Goal: Task Accomplishment & Management: Complete application form

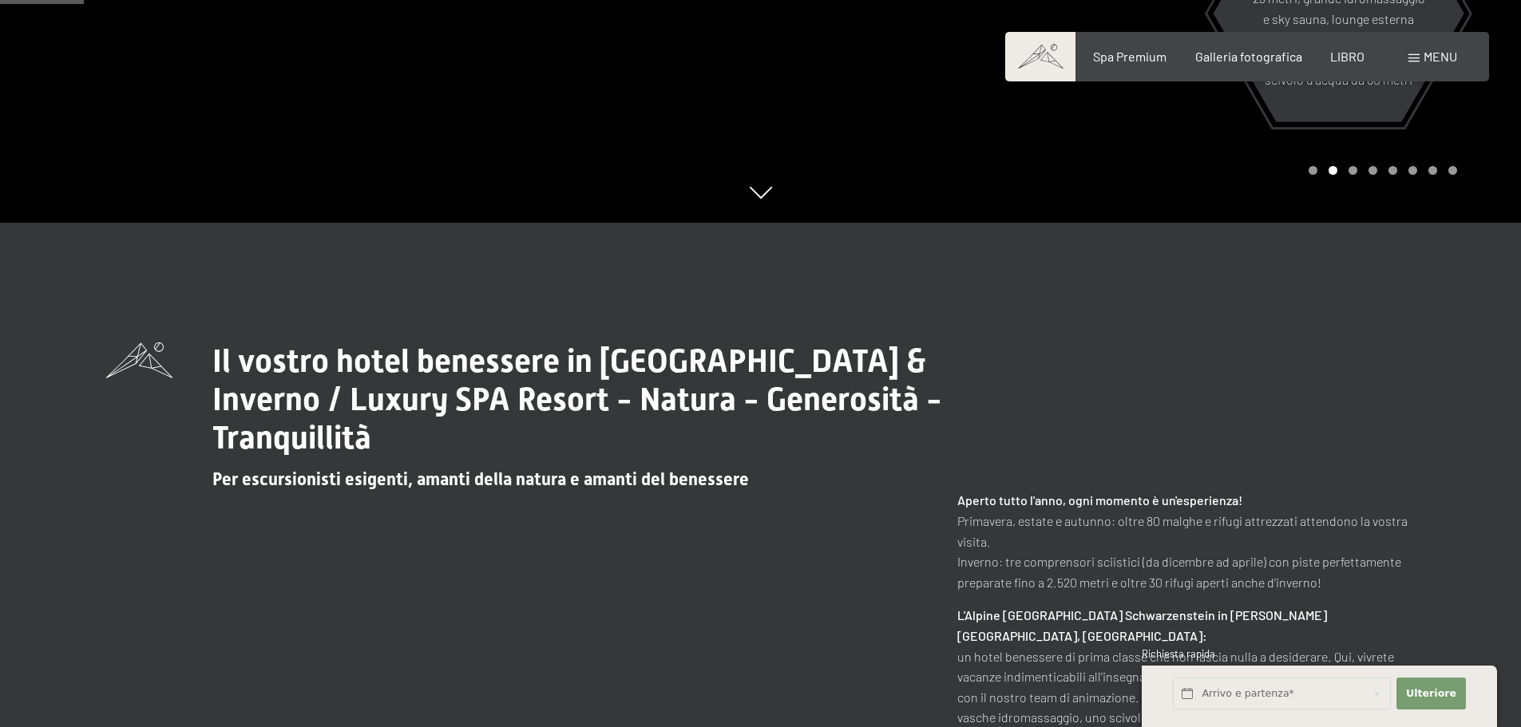
scroll to position [506, 0]
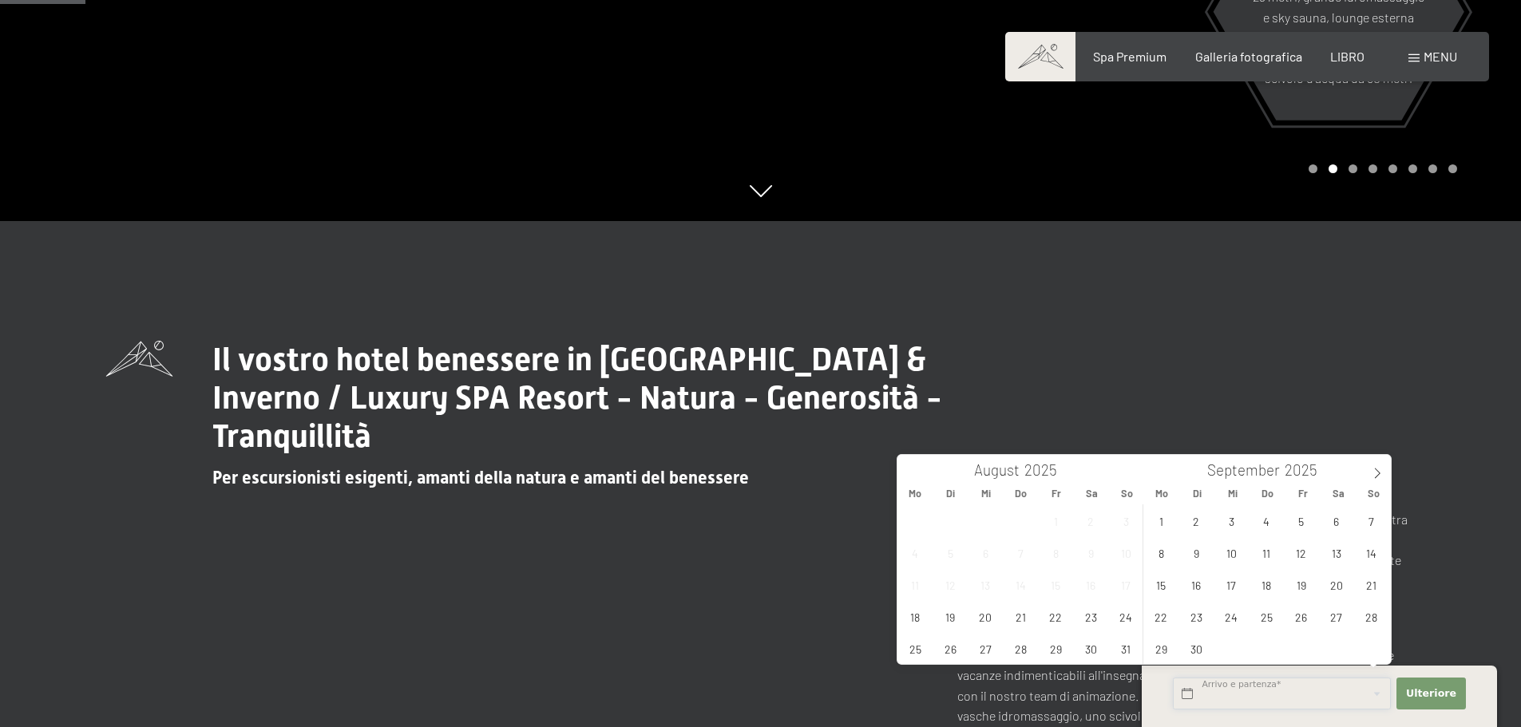
click at [1325, 692] on input "text" at bounding box center [1282, 694] width 218 height 33
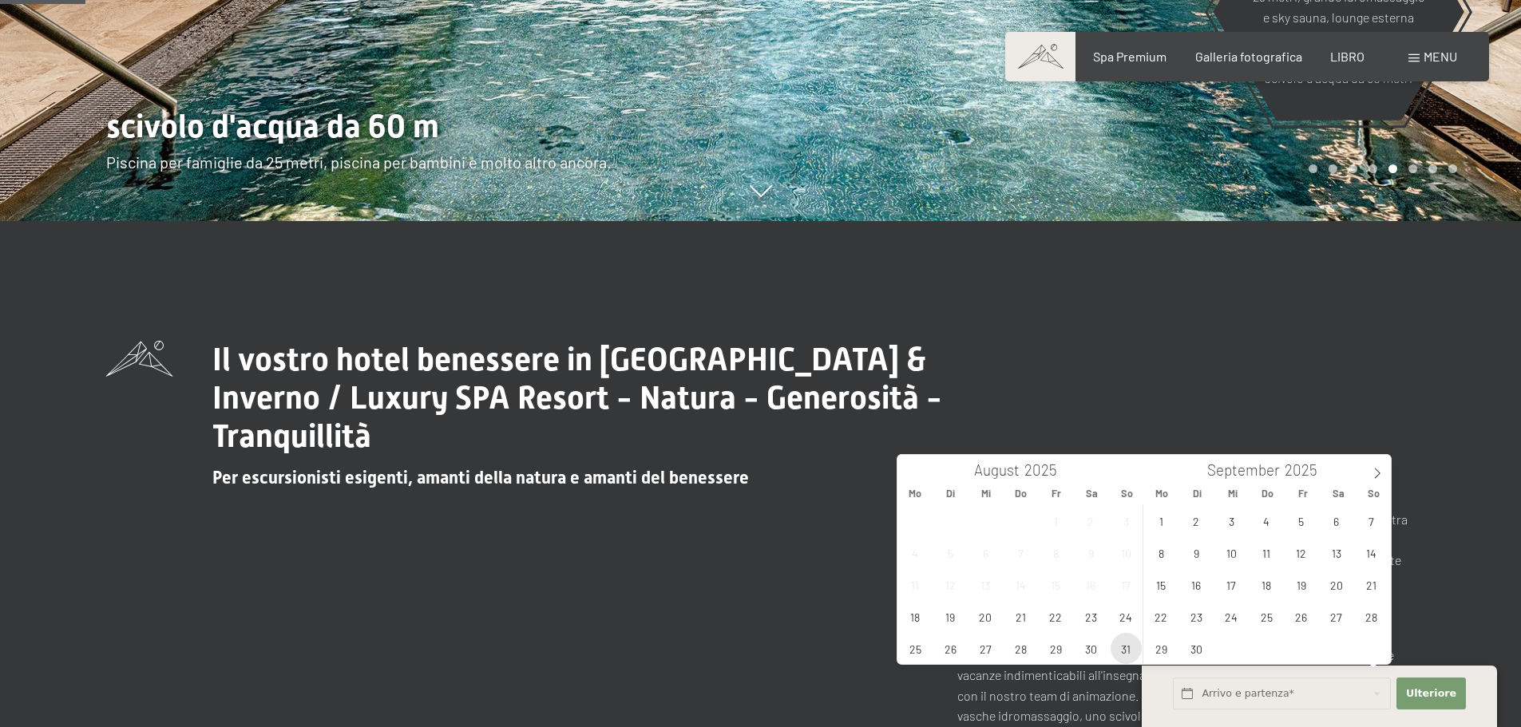
click at [1133, 648] on span "31" at bounding box center [1126, 648] width 31 height 31
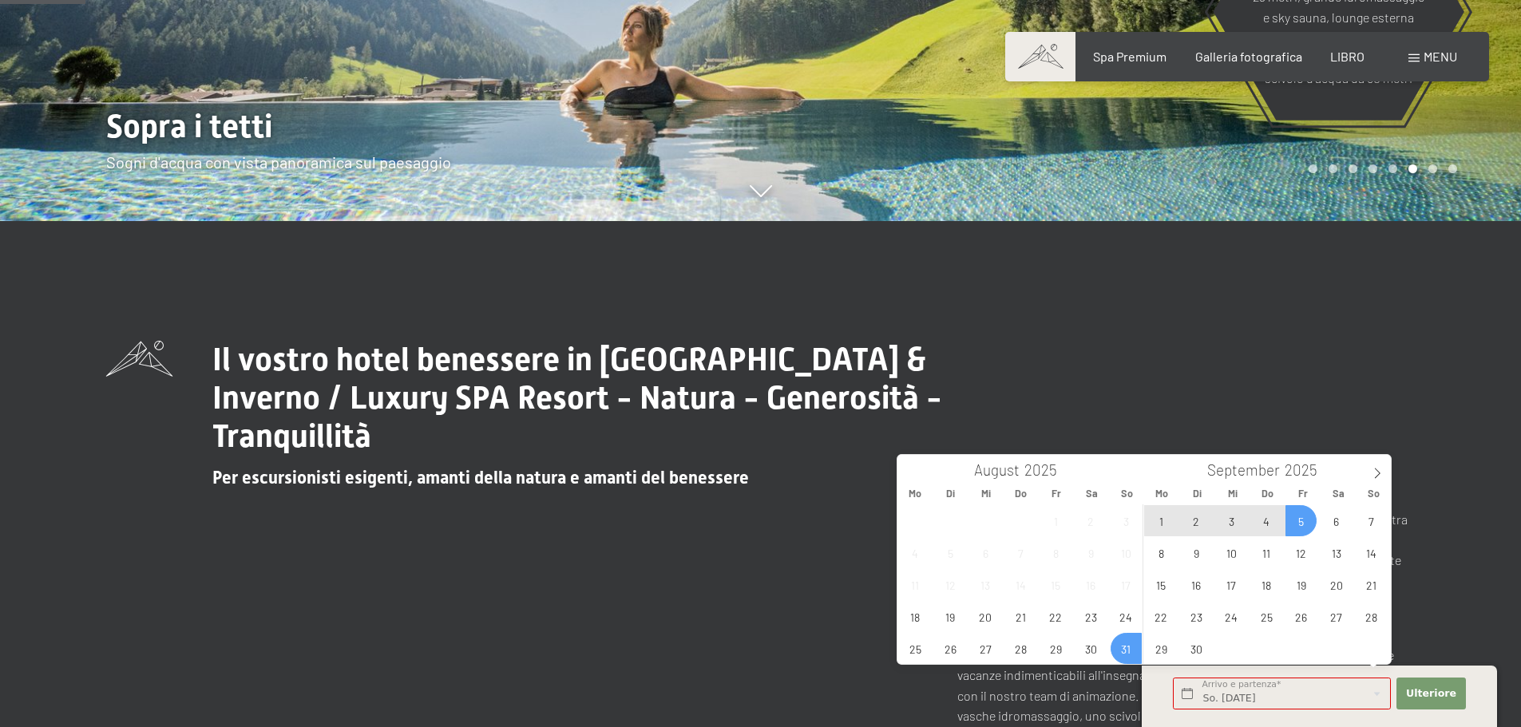
click at [1298, 523] on span "5" at bounding box center [1301, 520] width 31 height 31
type input "So. 31.08.2025 - Fr. 05.09.2025"
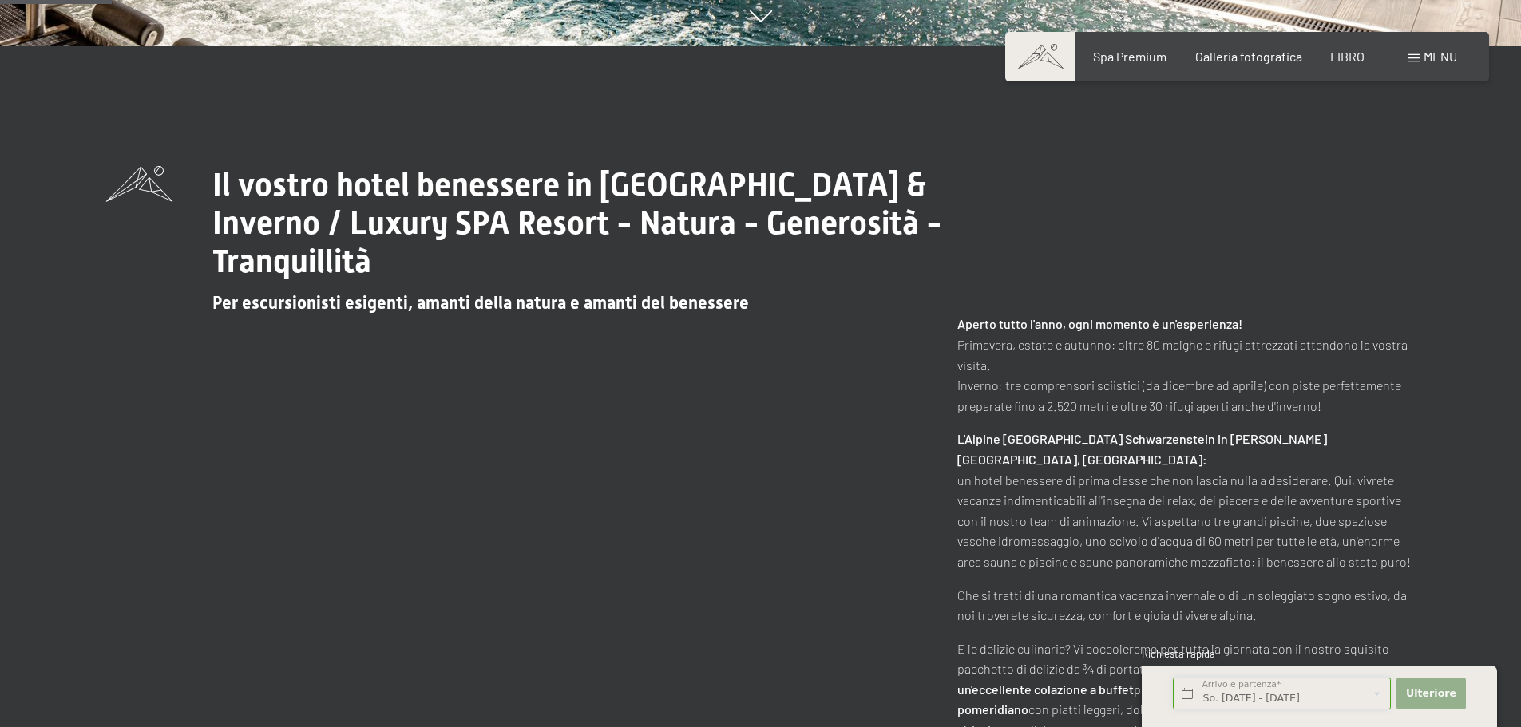
scroll to position [684, 0]
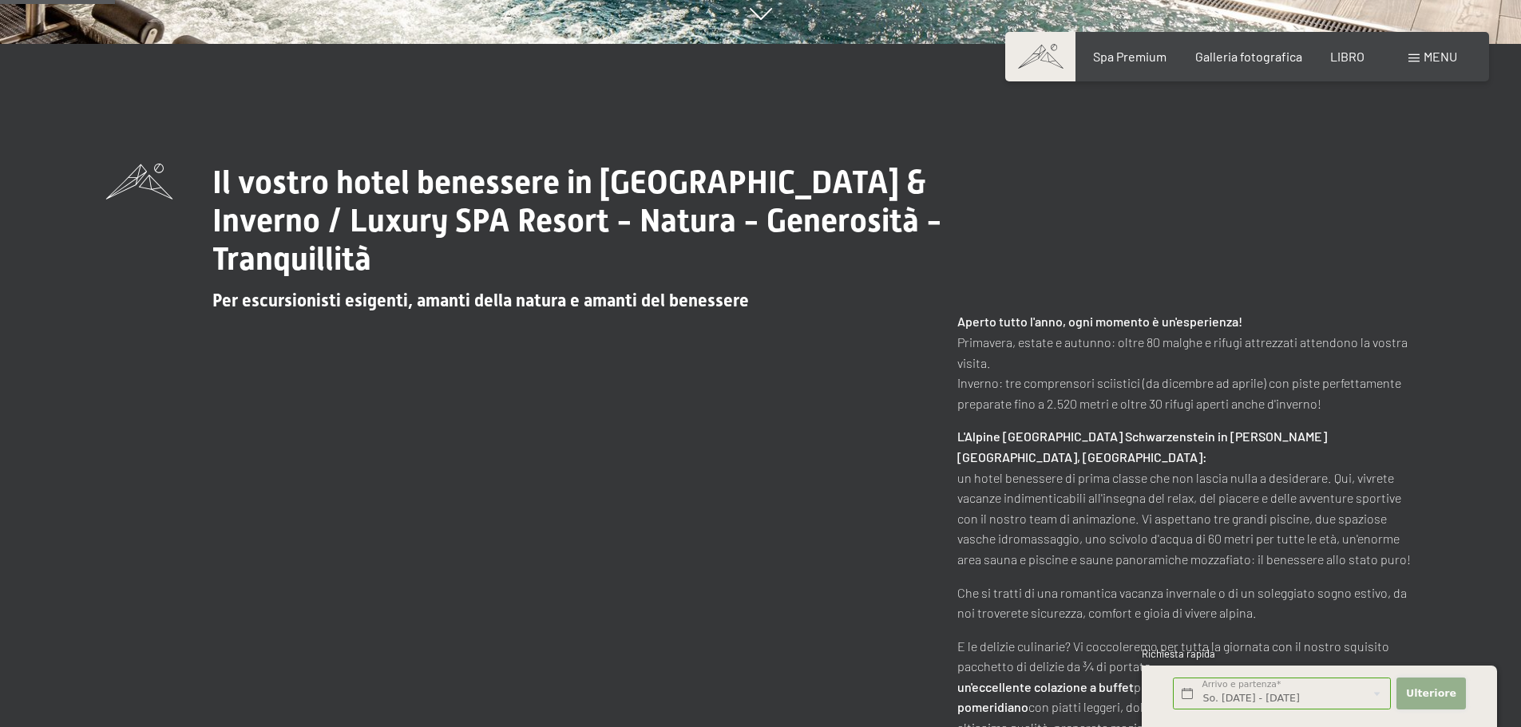
click at [1429, 688] on font "Ulteriore" at bounding box center [1431, 694] width 50 height 12
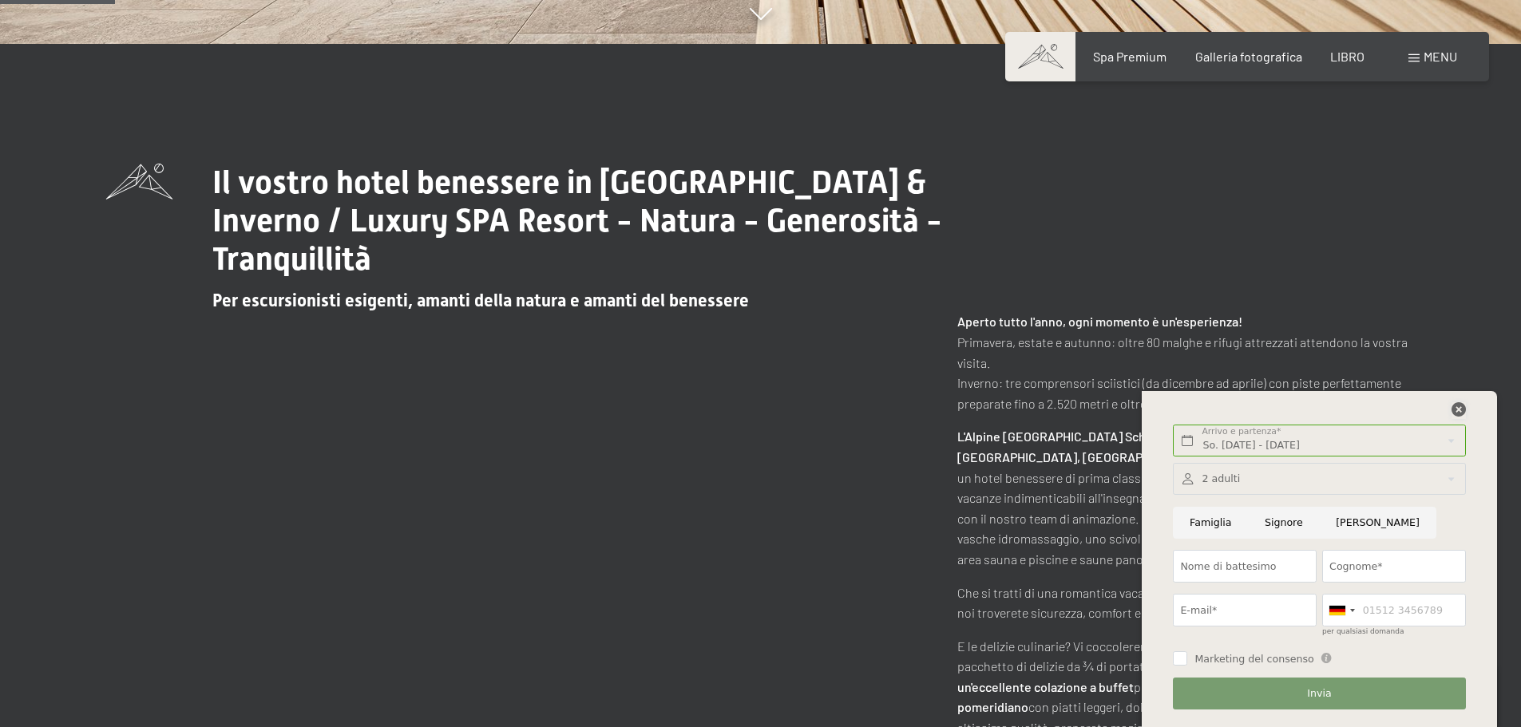
click at [1455, 410] on icon at bounding box center [1459, 409] width 14 height 14
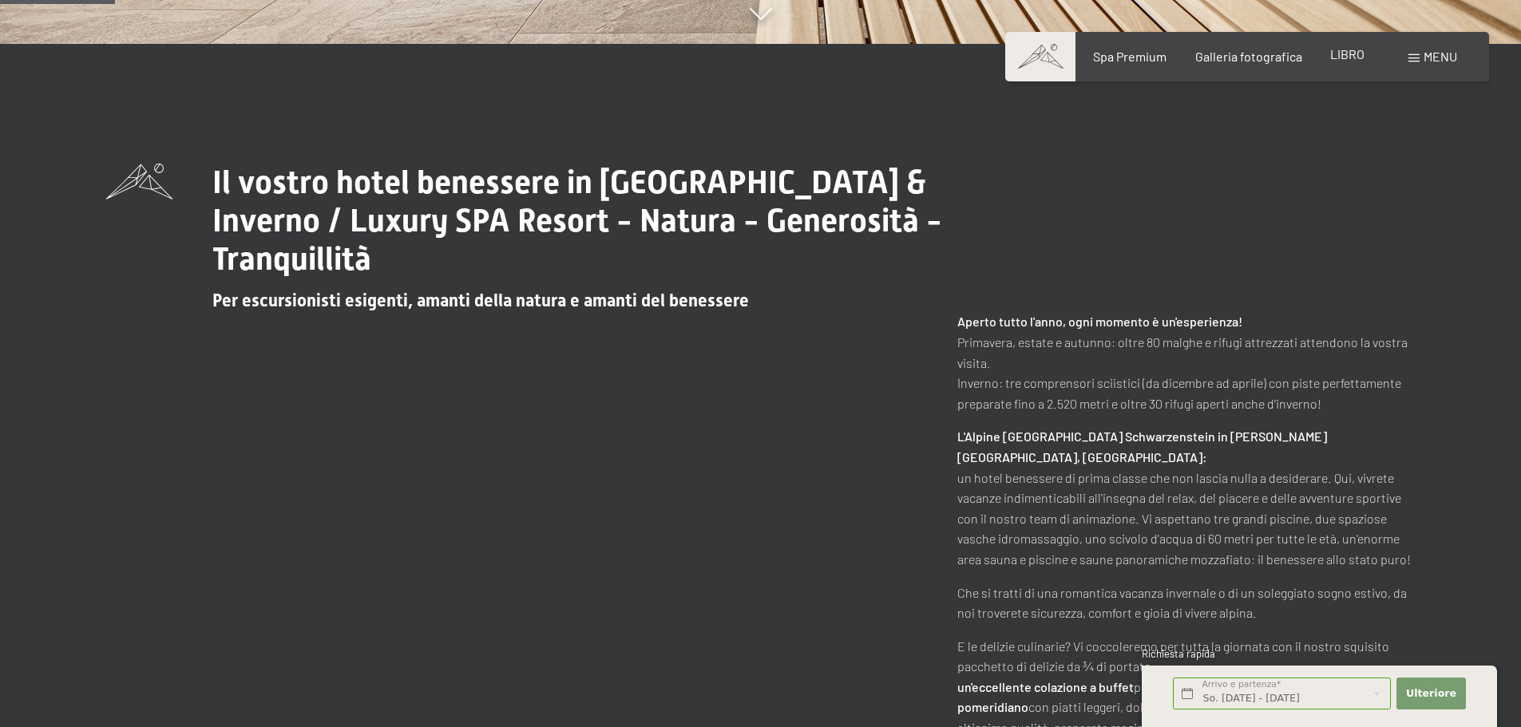
click at [1353, 55] on font "LIBRO" at bounding box center [1347, 53] width 34 height 15
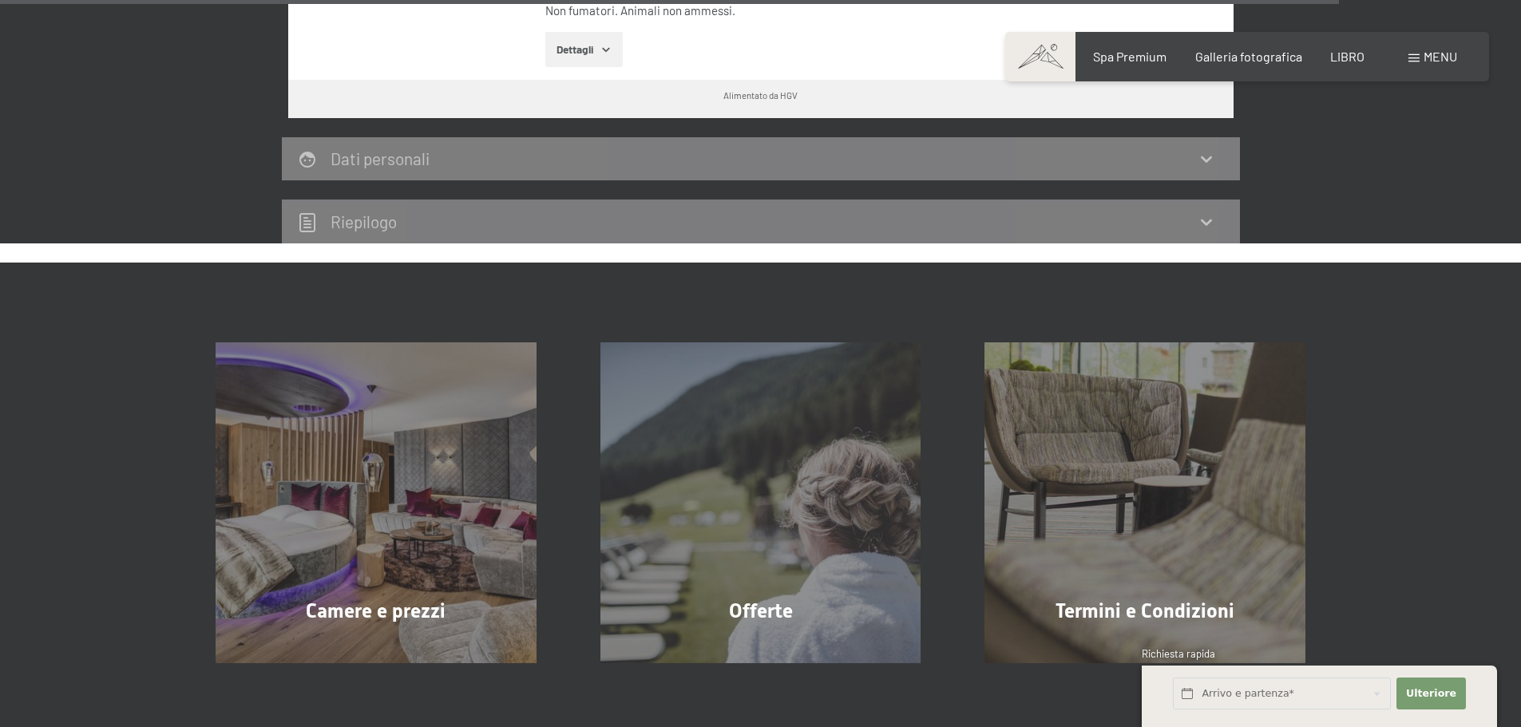
scroll to position [4834, 0]
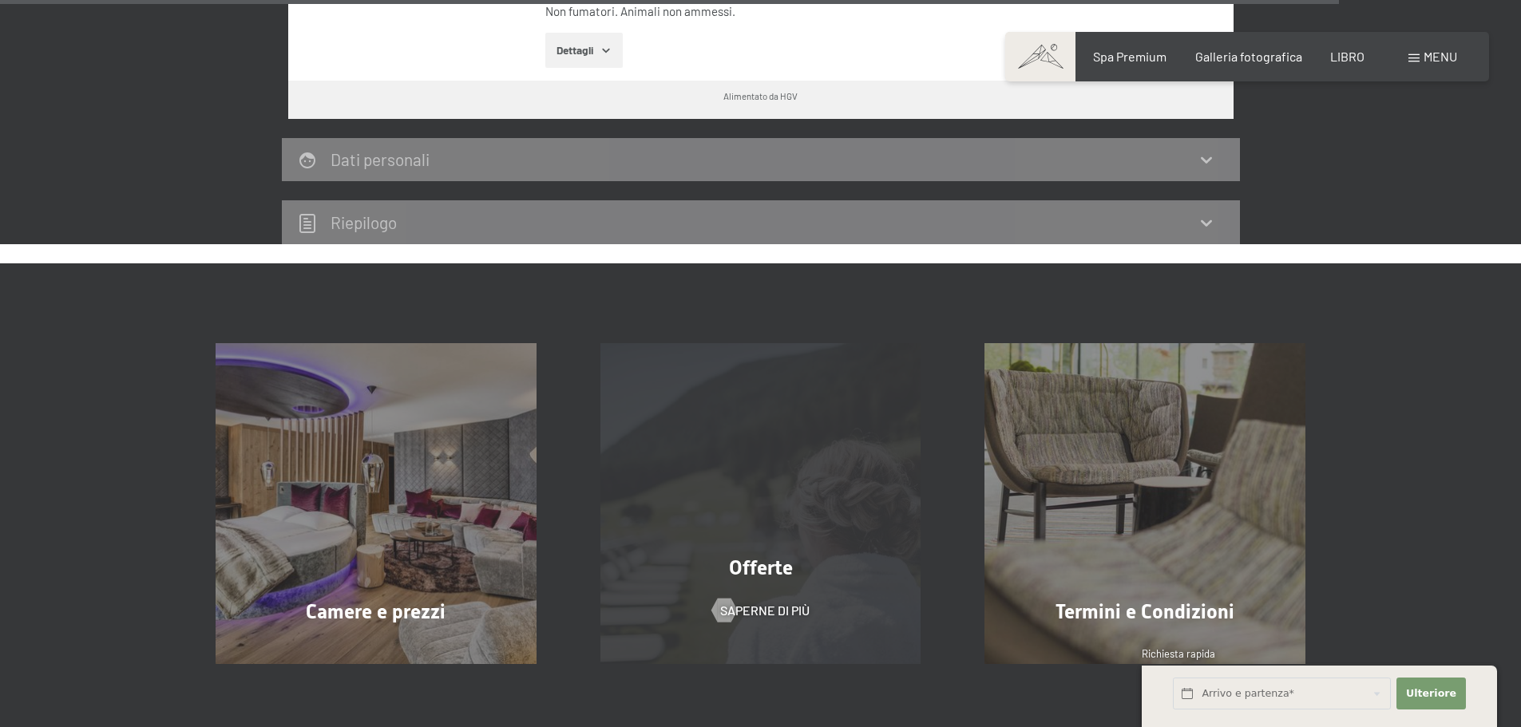
click at [771, 480] on div "Offerte Saperne di più" at bounding box center [761, 503] width 385 height 321
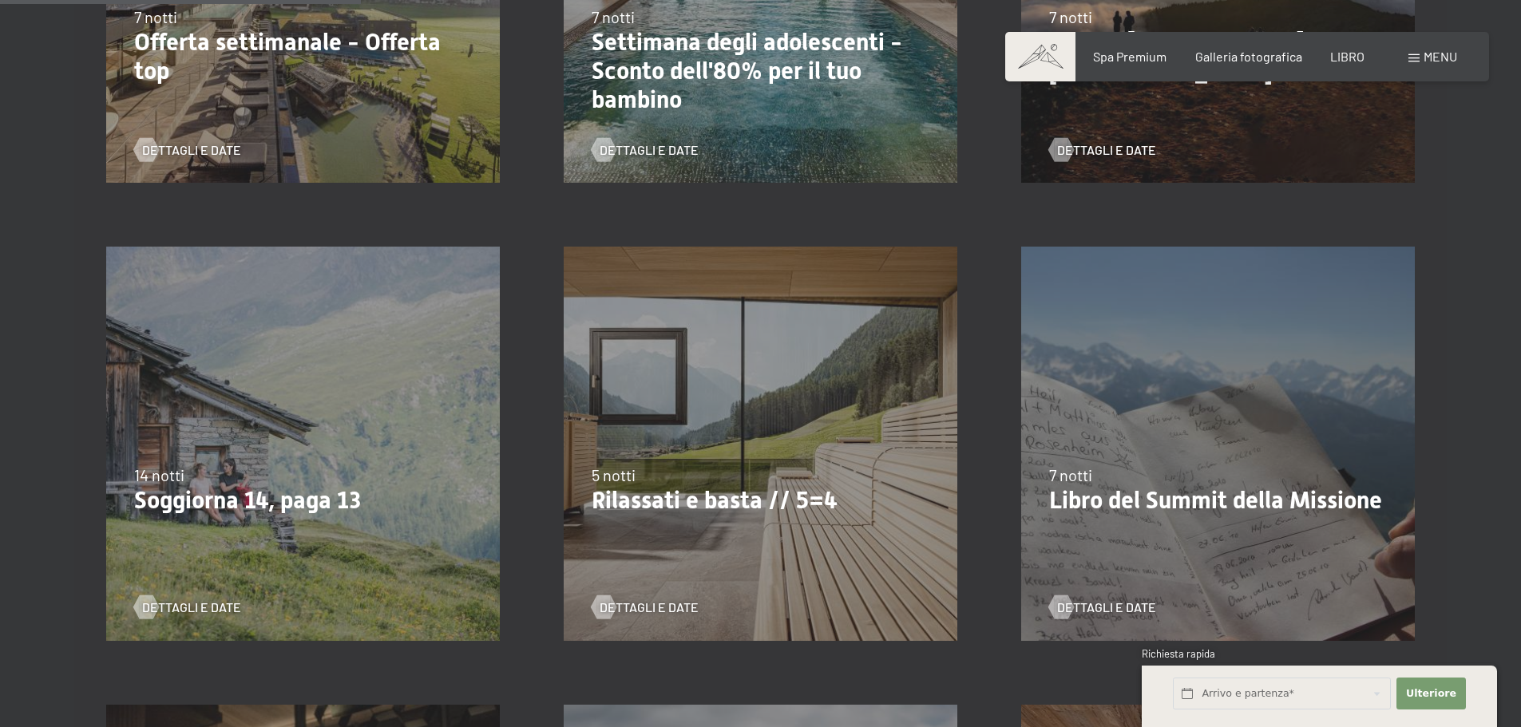
scroll to position [763, 0]
click at [660, 599] on font "Dettagli e date" at bounding box center [665, 606] width 99 height 15
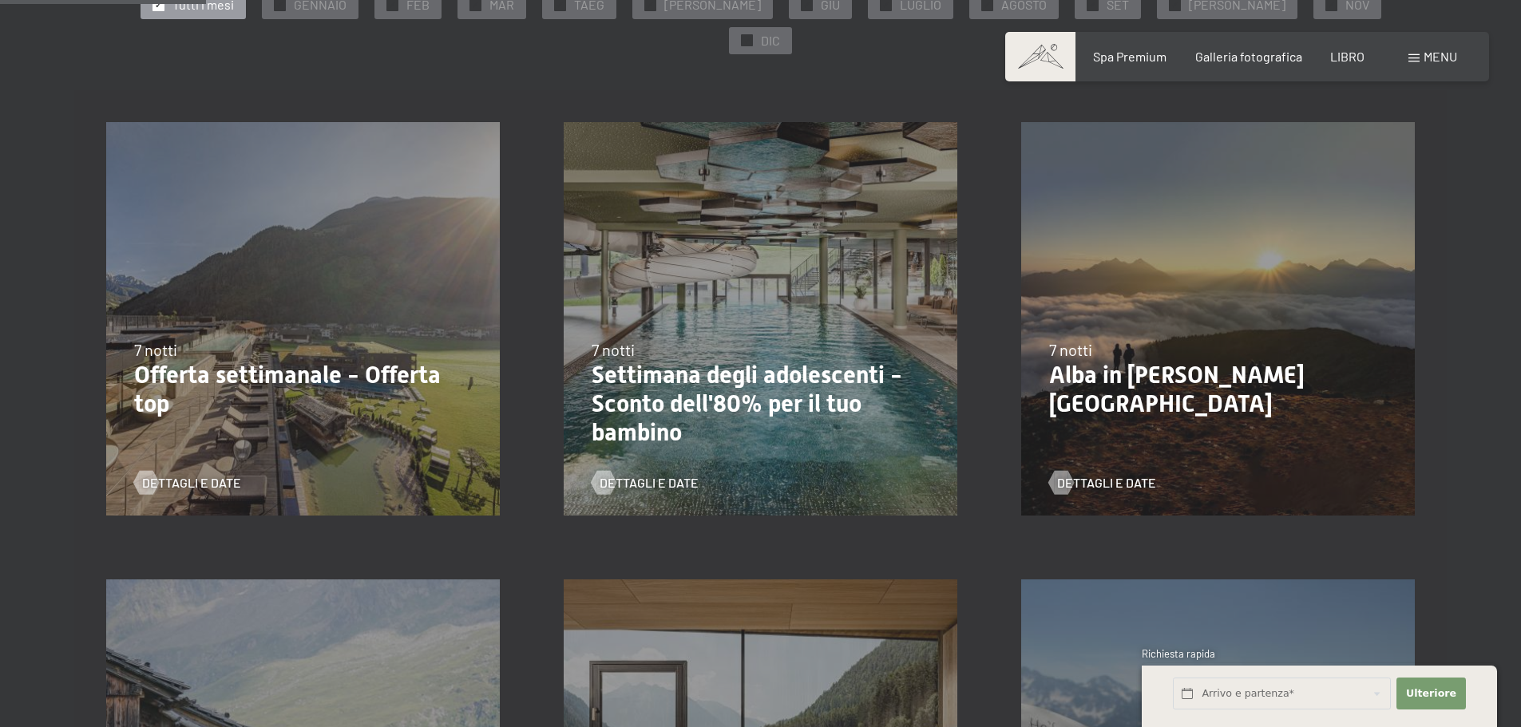
scroll to position [427, 0]
click at [197, 477] on font "Dettagli e date" at bounding box center [207, 484] width 99 height 15
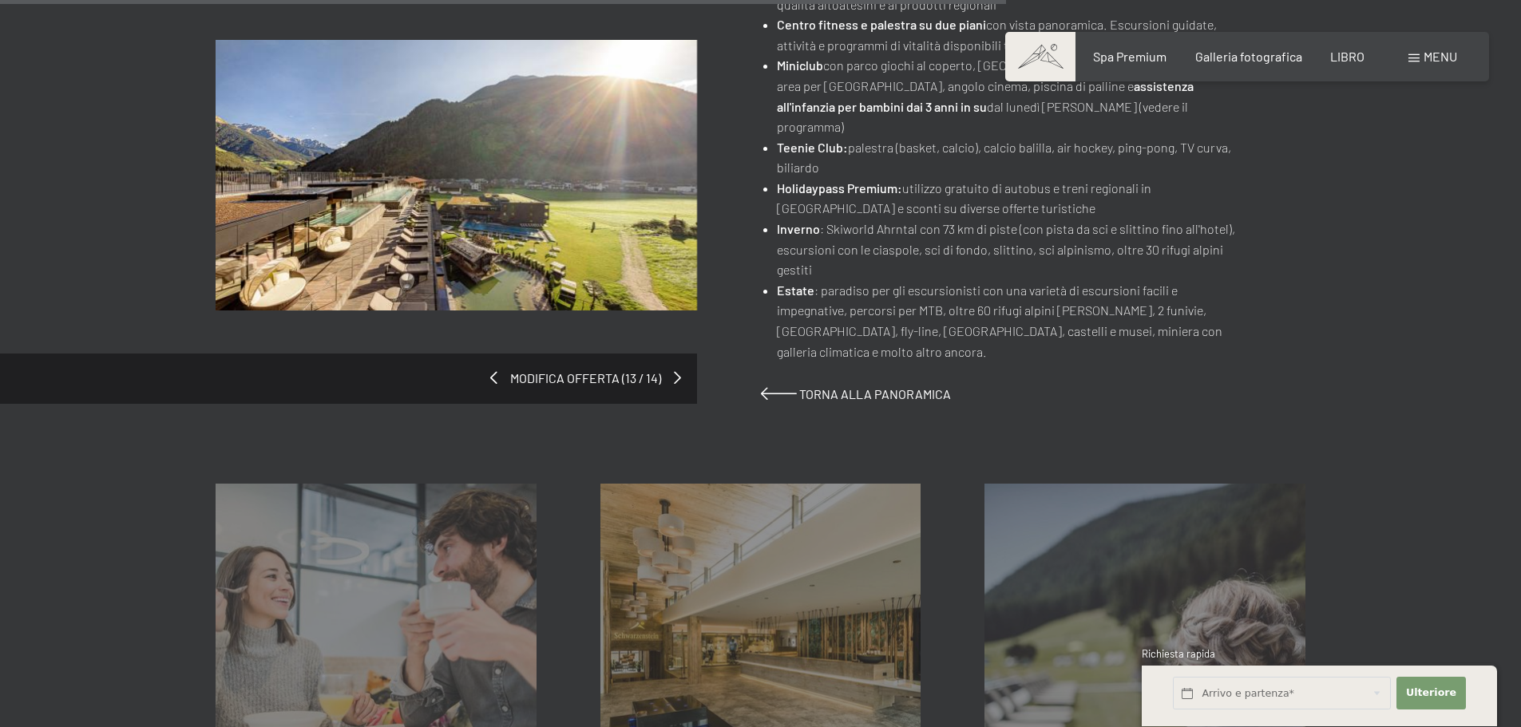
scroll to position [1377, 0]
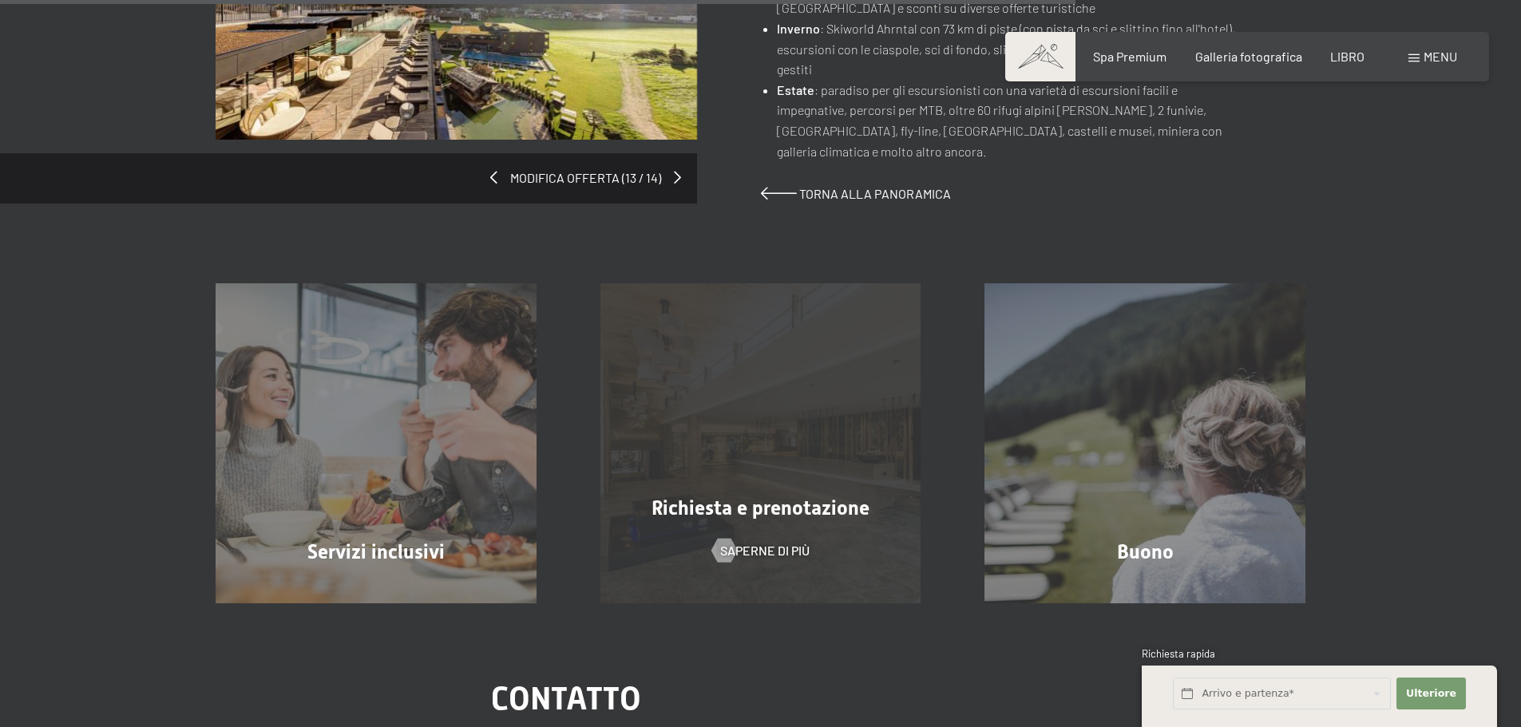
click at [740, 466] on div "Richiesta e prenotazione Saperne di più" at bounding box center [761, 443] width 385 height 321
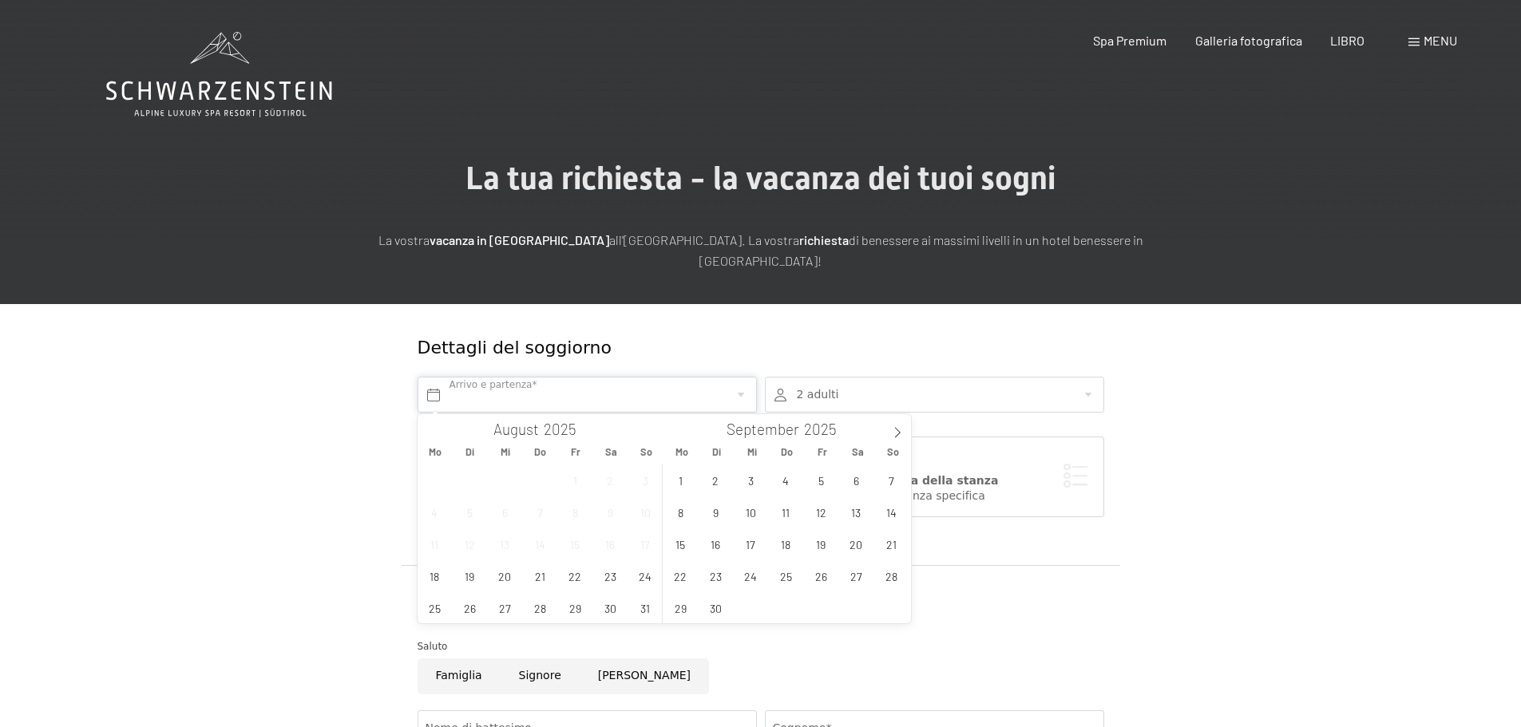
click at [632, 394] on input "text" at bounding box center [587, 395] width 339 height 36
click at [644, 611] on span "31" at bounding box center [645, 608] width 31 height 31
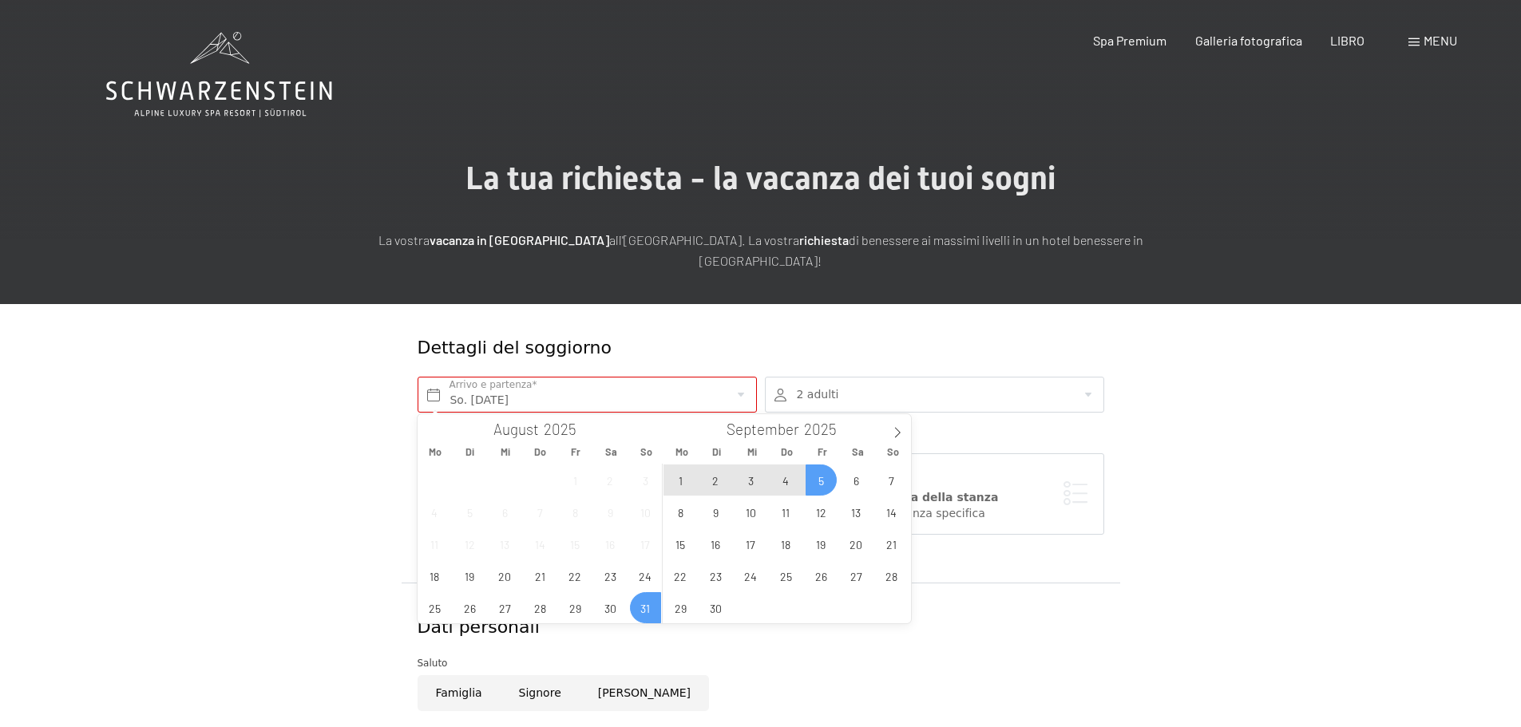
click at [820, 483] on span "5" at bounding box center [821, 480] width 31 height 31
type input "So. 31.08.2025 - Fr. 05.09.2025"
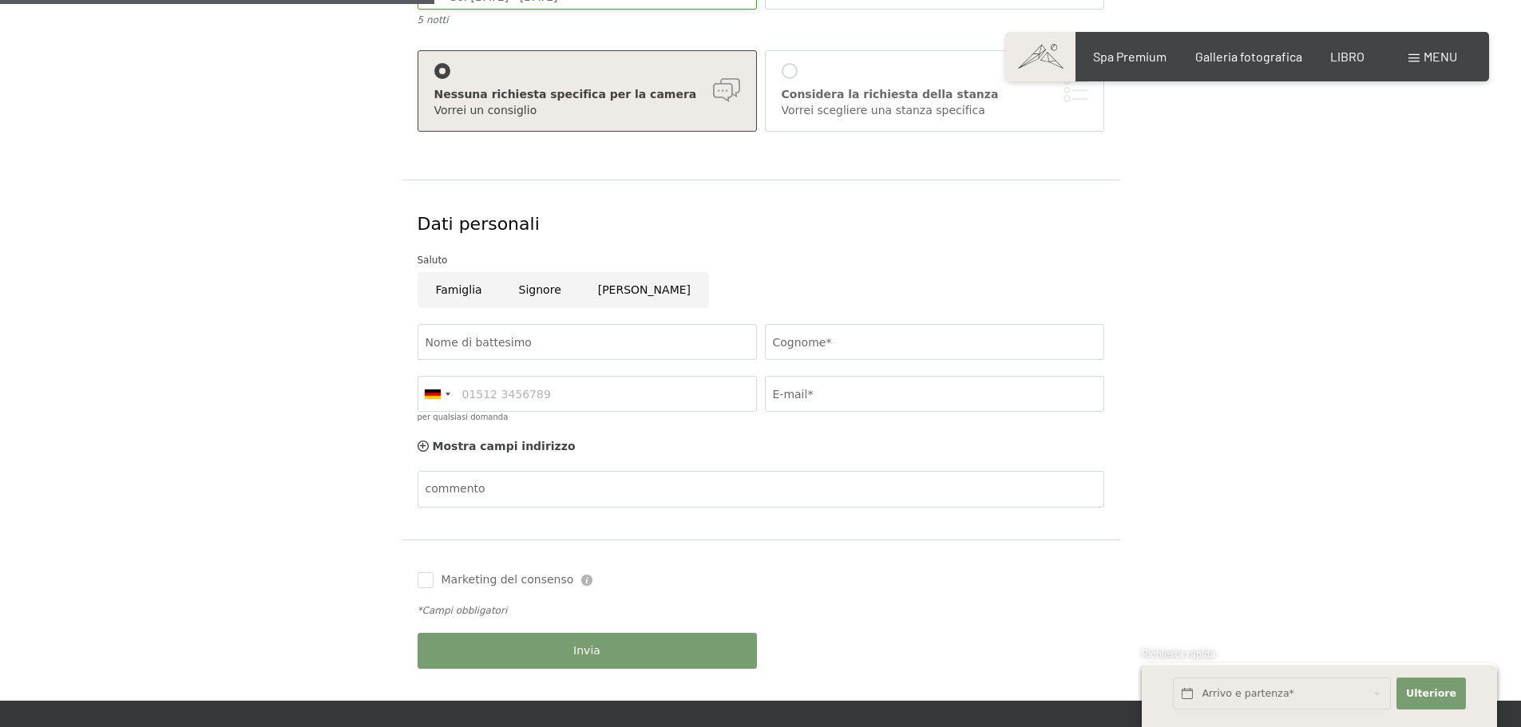
scroll to position [422, 0]
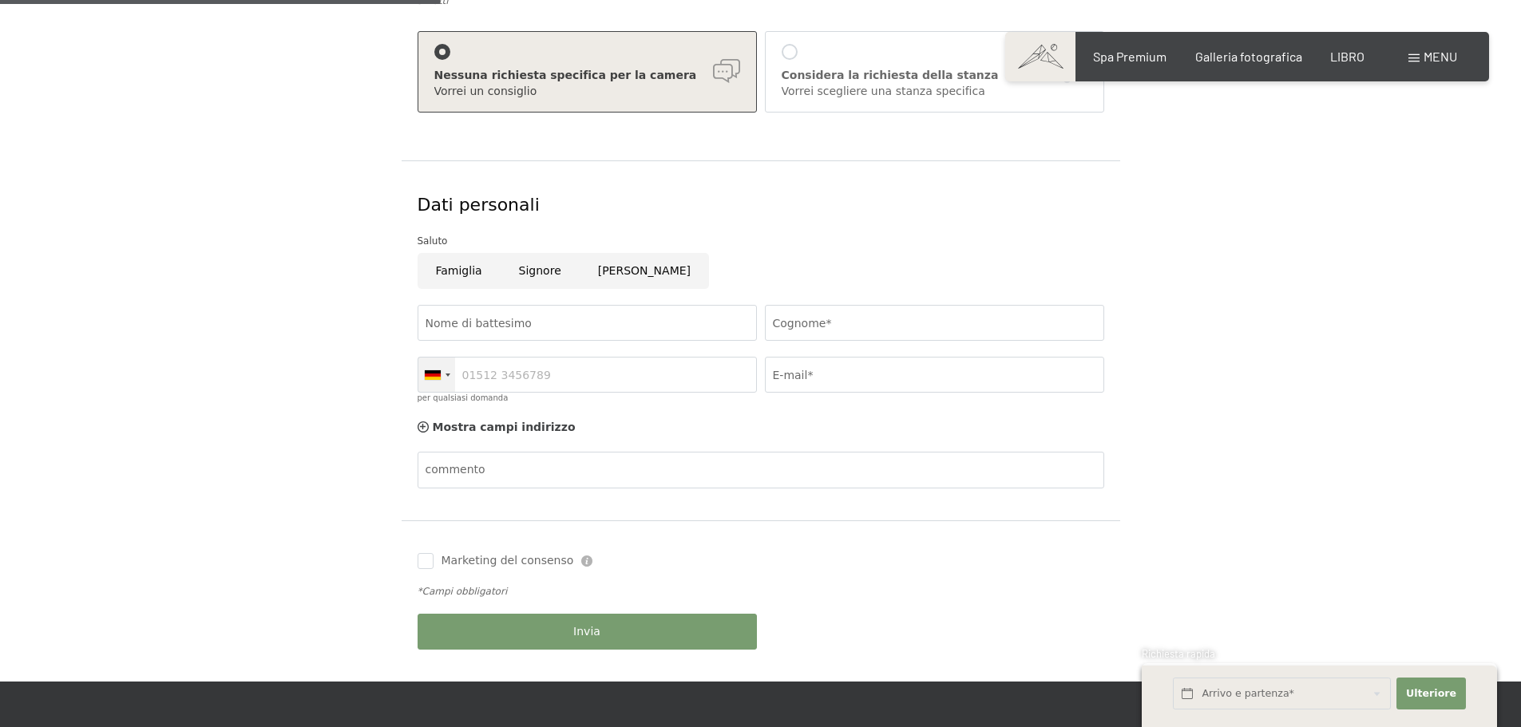
click at [446, 375] on div at bounding box center [448, 375] width 5 height 3
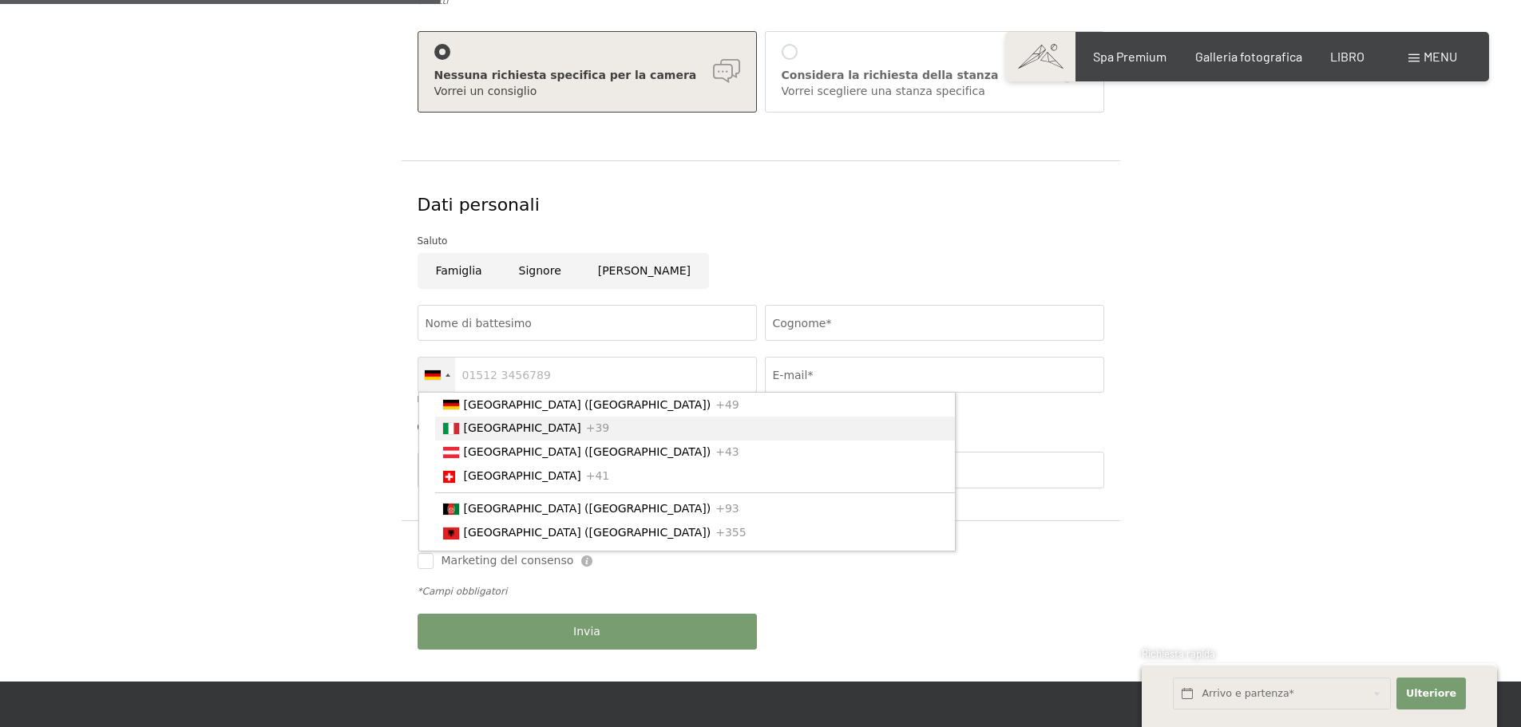
click at [473, 434] on font "[GEOGRAPHIC_DATA]" at bounding box center [522, 428] width 117 height 13
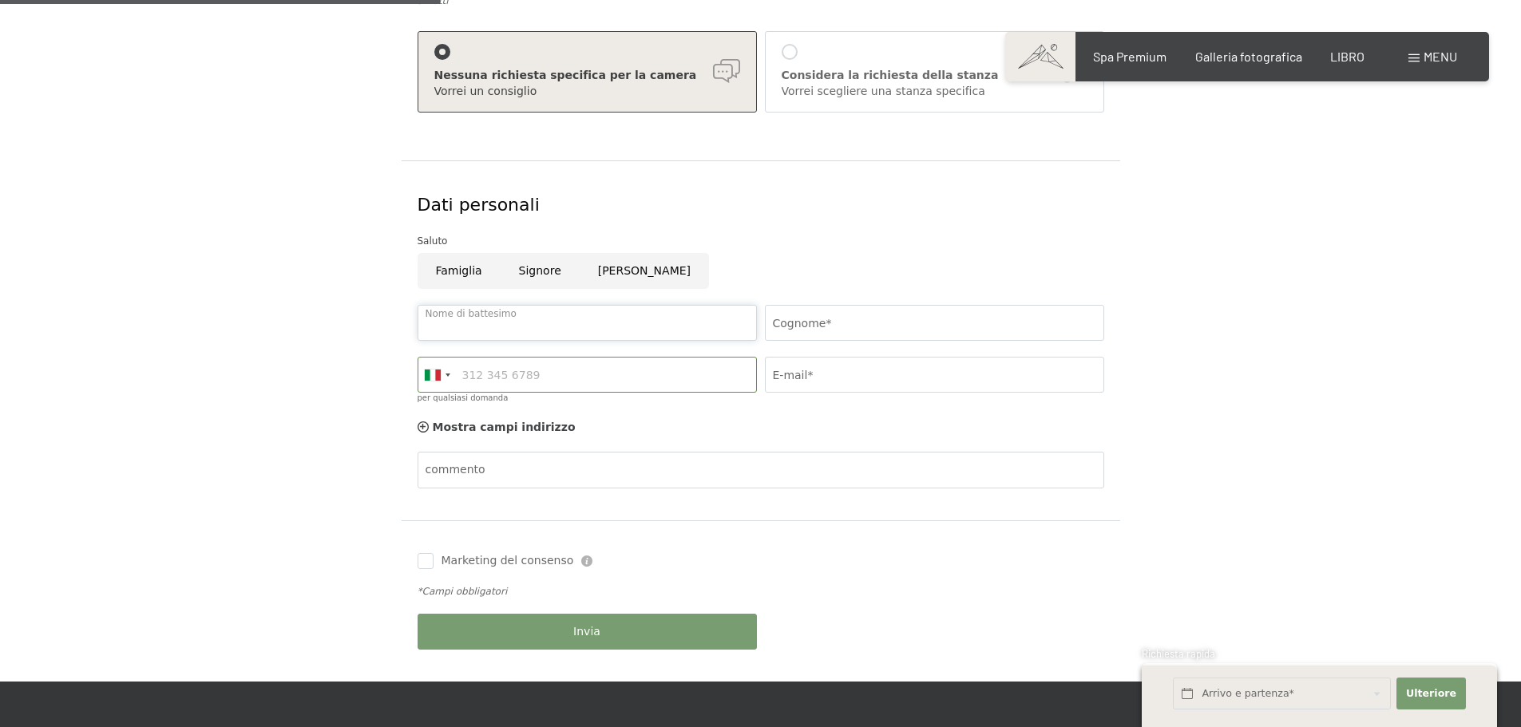
click at [473, 319] on input "Nome di battesimo" at bounding box center [587, 323] width 339 height 36
type input "ANDREA"
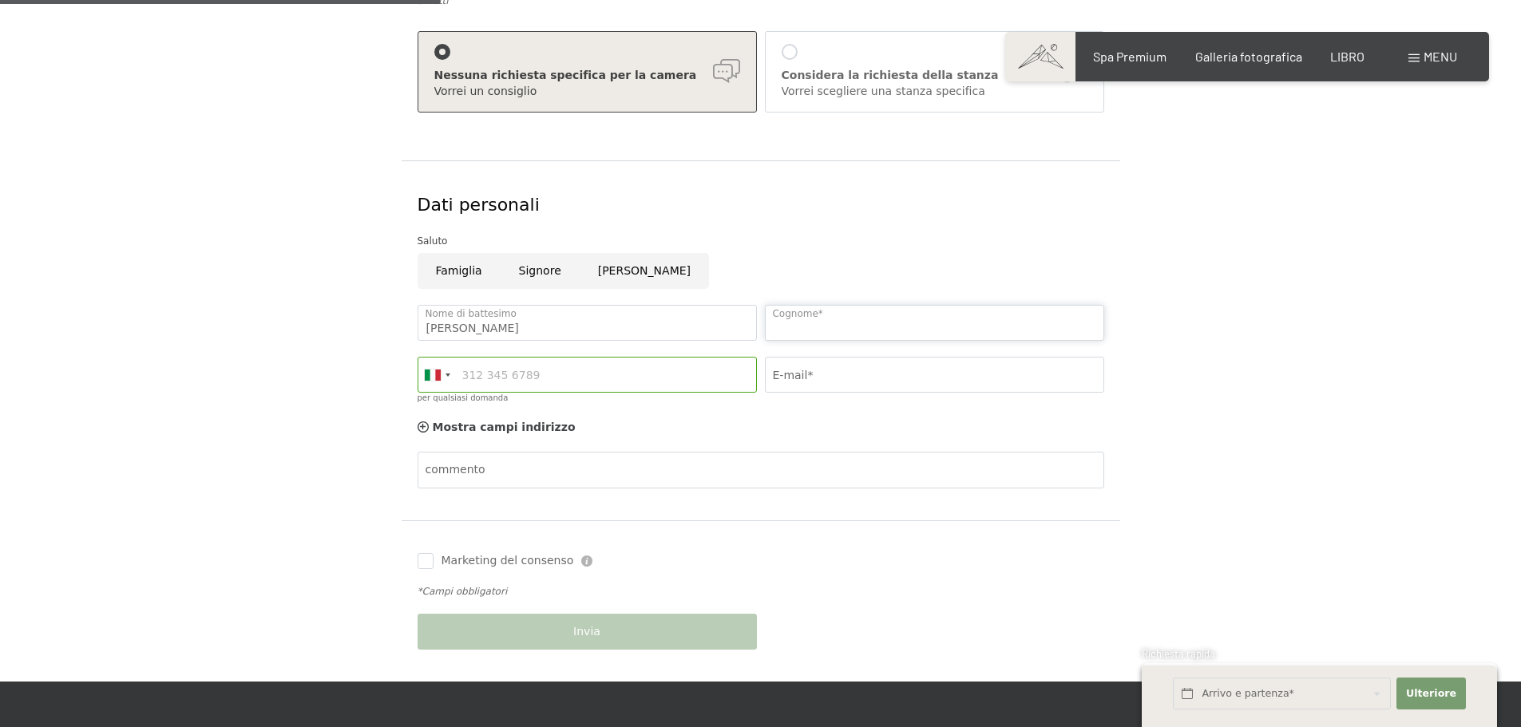
click at [802, 312] on input "Cognome*" at bounding box center [934, 323] width 339 height 36
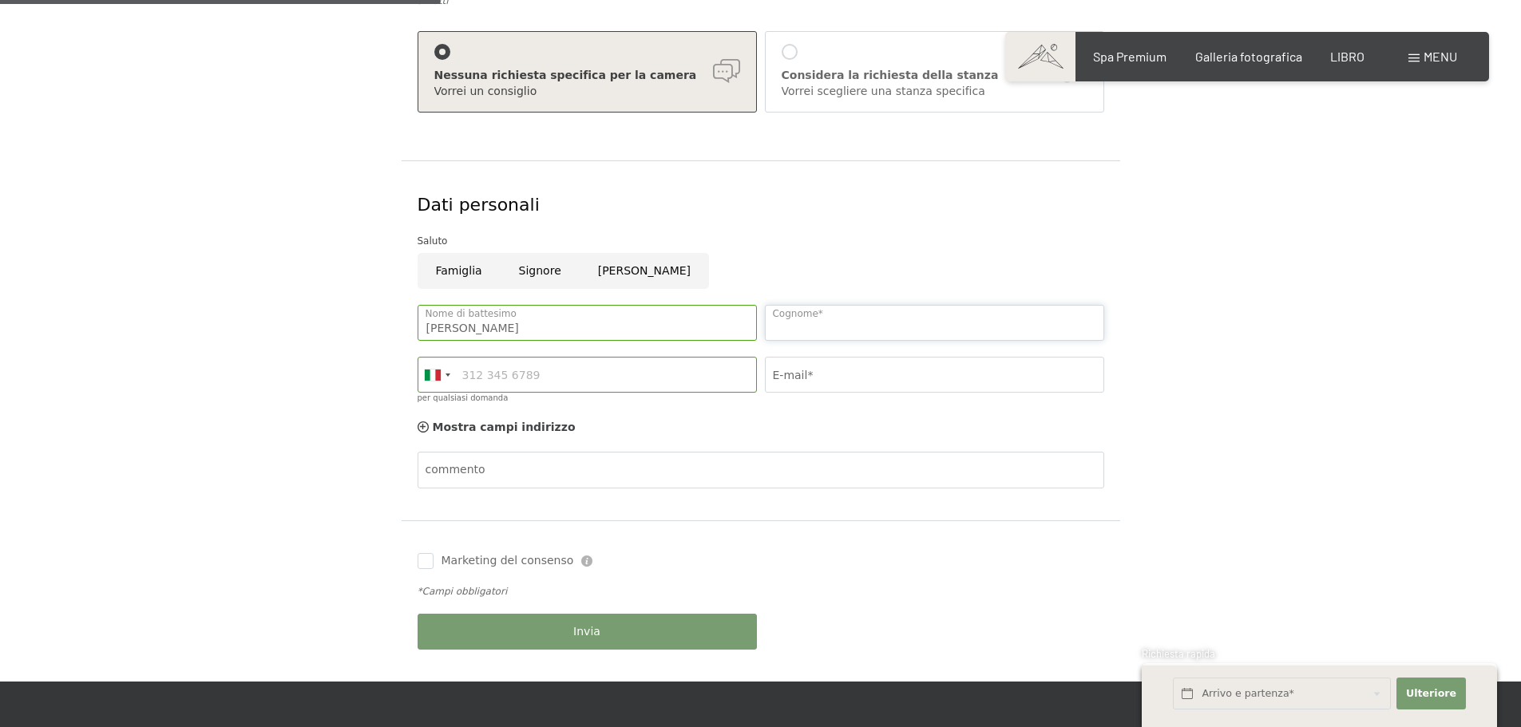
type input "Dellamora"
click at [572, 372] on input "per qualsiasi domanda" at bounding box center [587, 375] width 339 height 36
type input "3477890103"
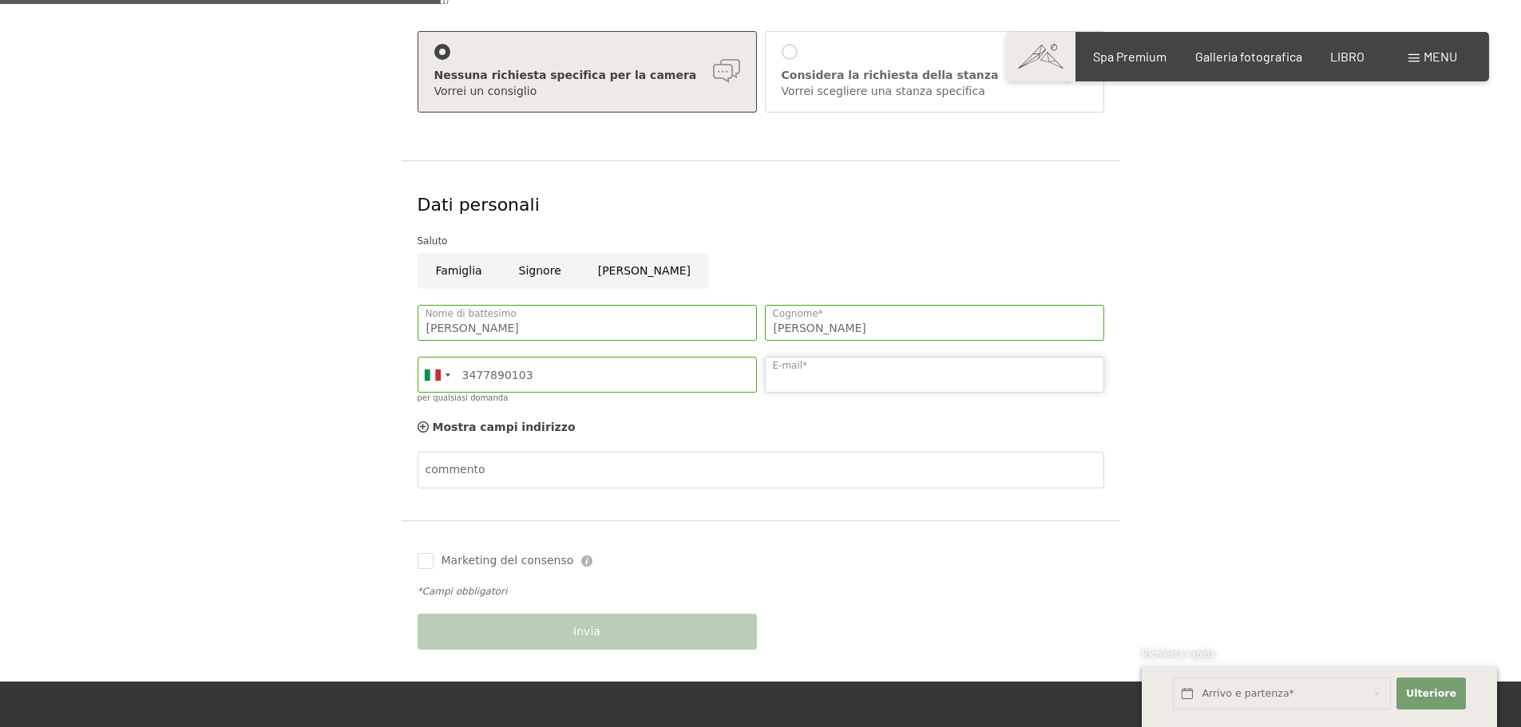
click at [809, 372] on input "E-mail*" at bounding box center [934, 375] width 339 height 36
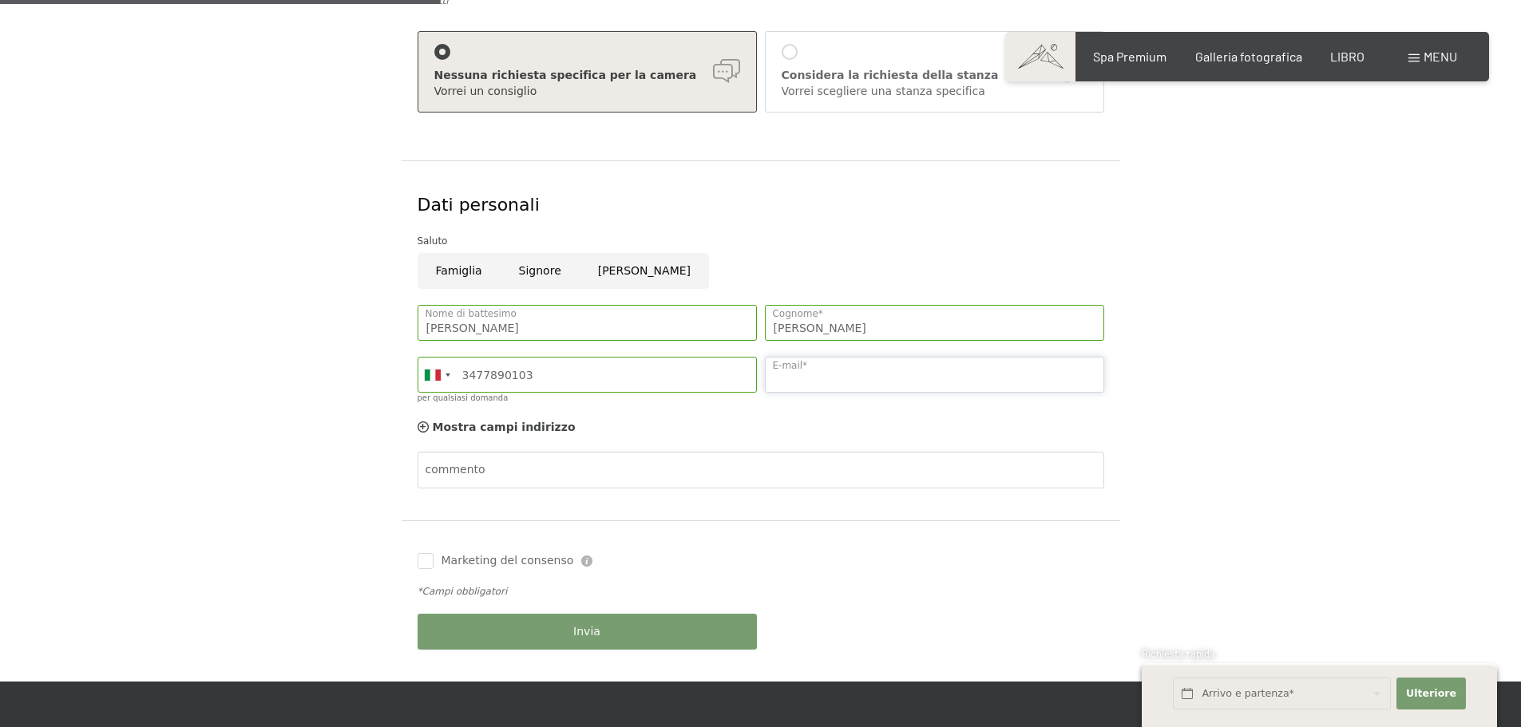
type input "andrea.dellamora@live.it"
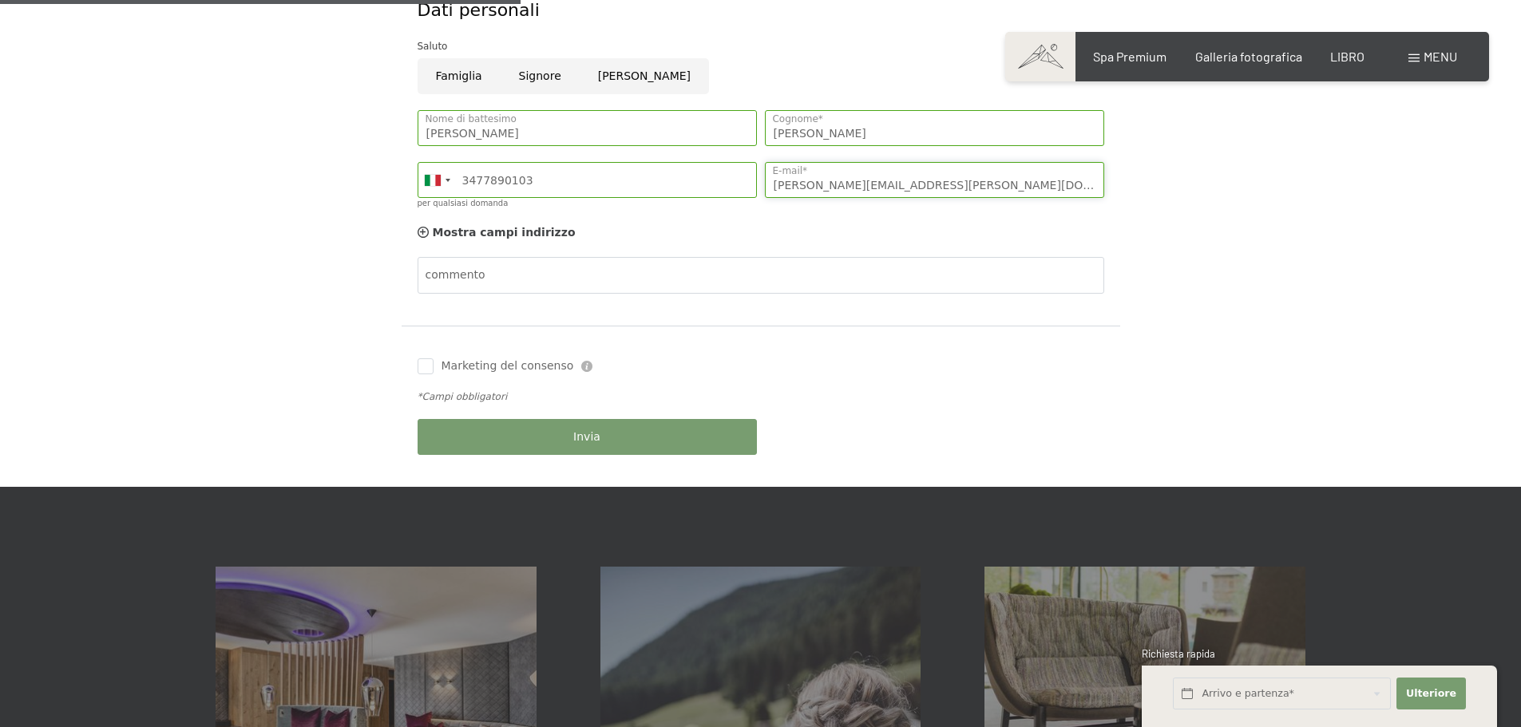
scroll to position [509, 0]
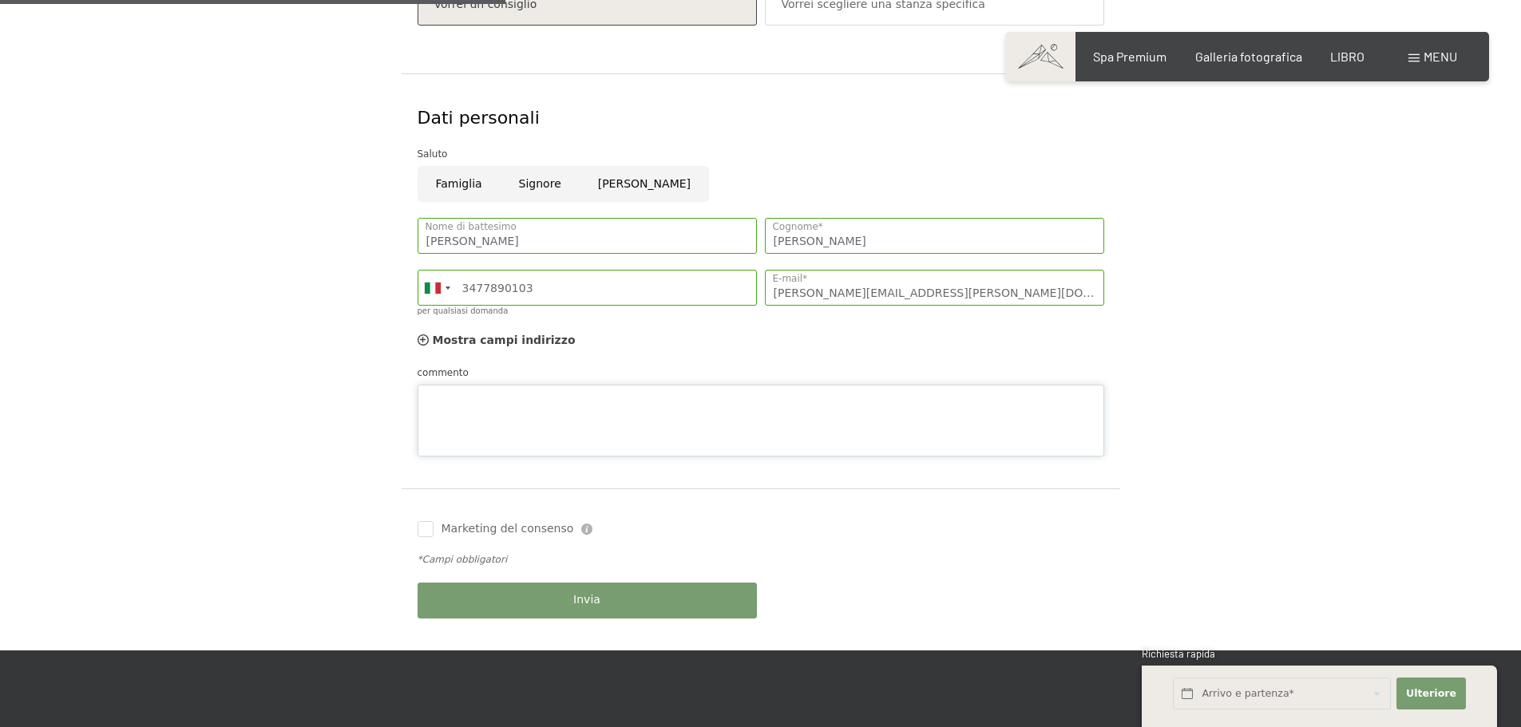
click at [520, 371] on div "commento" at bounding box center [761, 411] width 687 height 92
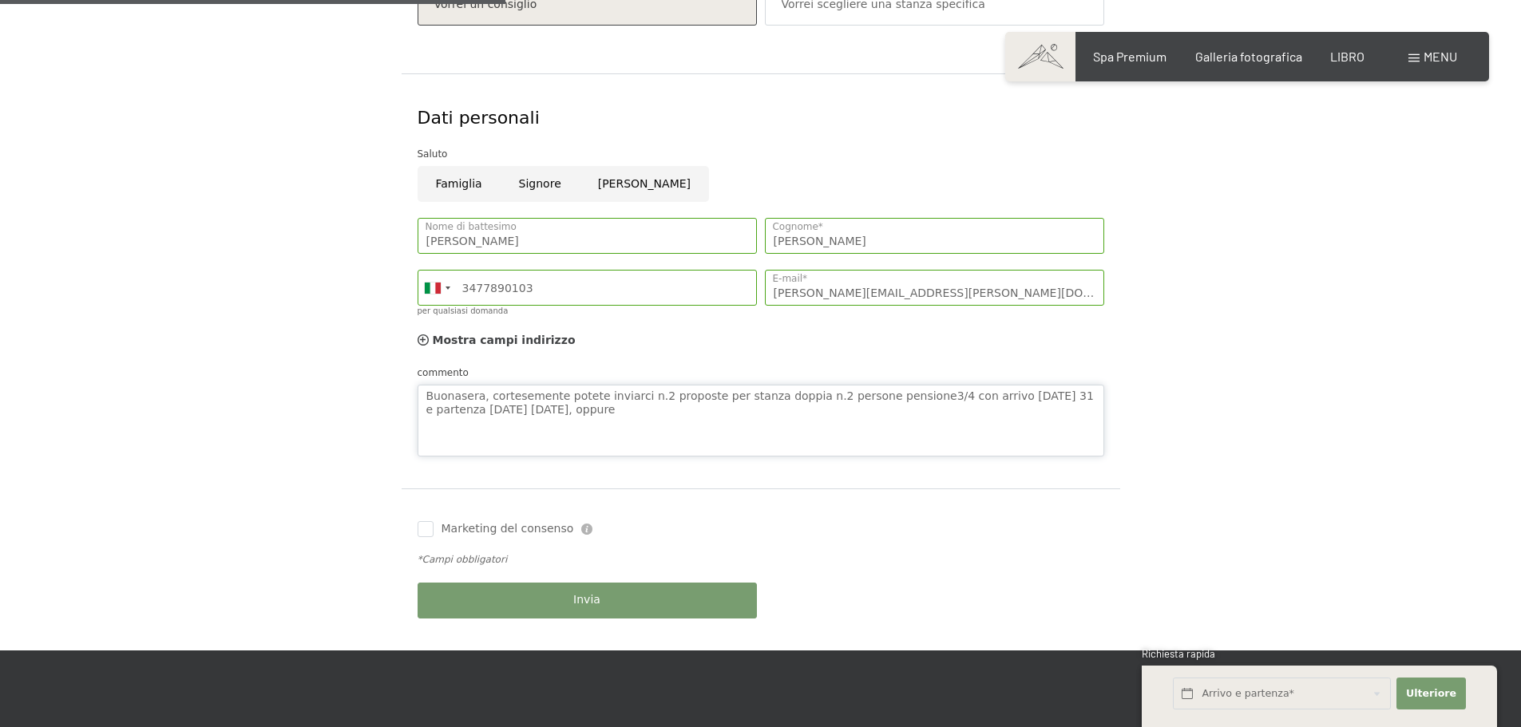
click at [646, 394] on textarea "Buonasera, cortesemente potete inviarci n.2 proposte per stanza doppia n.2 pers…" at bounding box center [761, 421] width 687 height 72
click at [694, 399] on textarea "Buonasera, cortesemente potete inviarci n.2 proposte per stanza doppia n.2 pers…" at bounding box center [761, 421] width 687 height 72
click at [718, 397] on textarea "Buonasera, cortesemente potete inviarci n.2 proposte :per stanza doppia n.2 per…" at bounding box center [761, 421] width 687 height 72
type textarea "Buonasera, cortesemente potete inviarci n.2 proposte : stanza doppia n.2 person…"
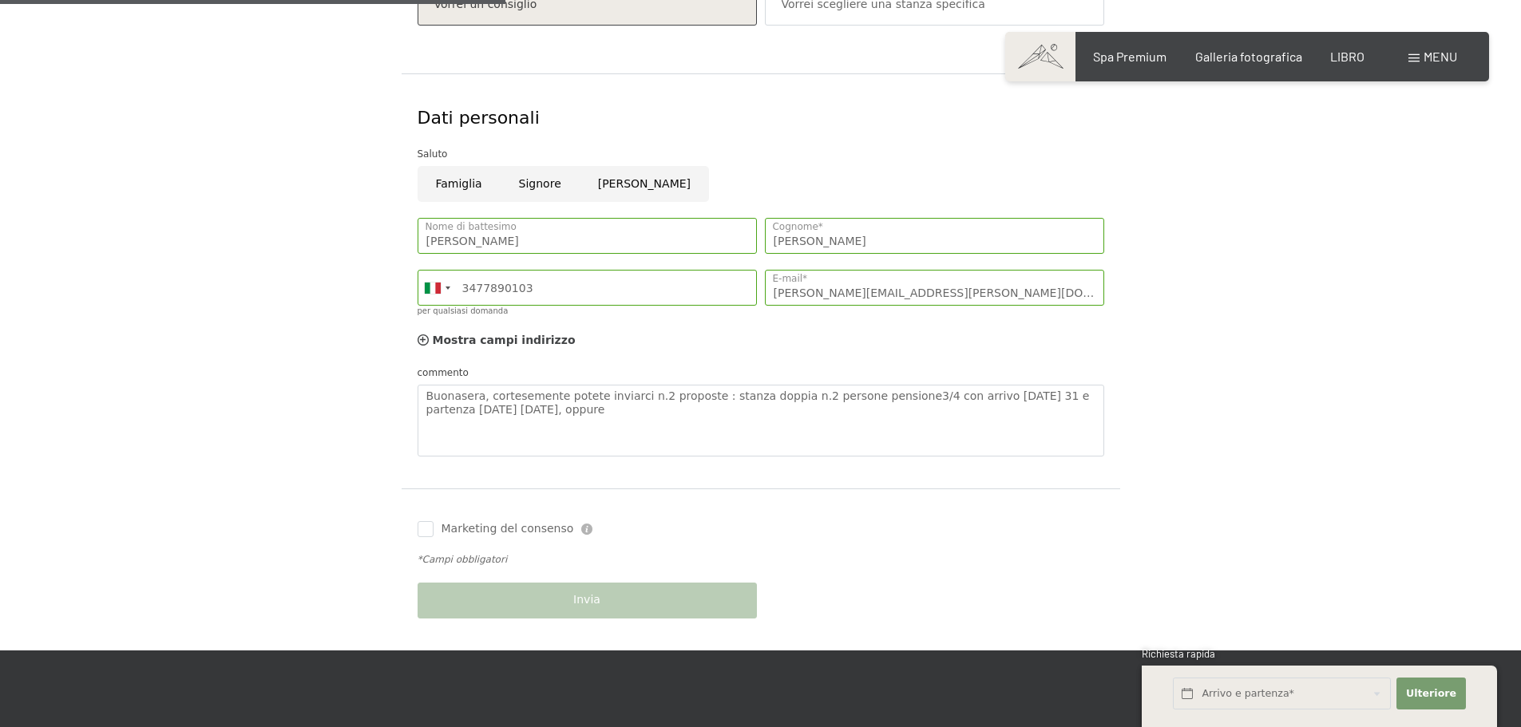
click at [603, 410] on label "Consenso al marketing*" at bounding box center [671, 410] width 142 height 16
click at [600, 410] on input "Consenso al marketing*" at bounding box center [592, 410] width 16 height 16
checkbox input "false"
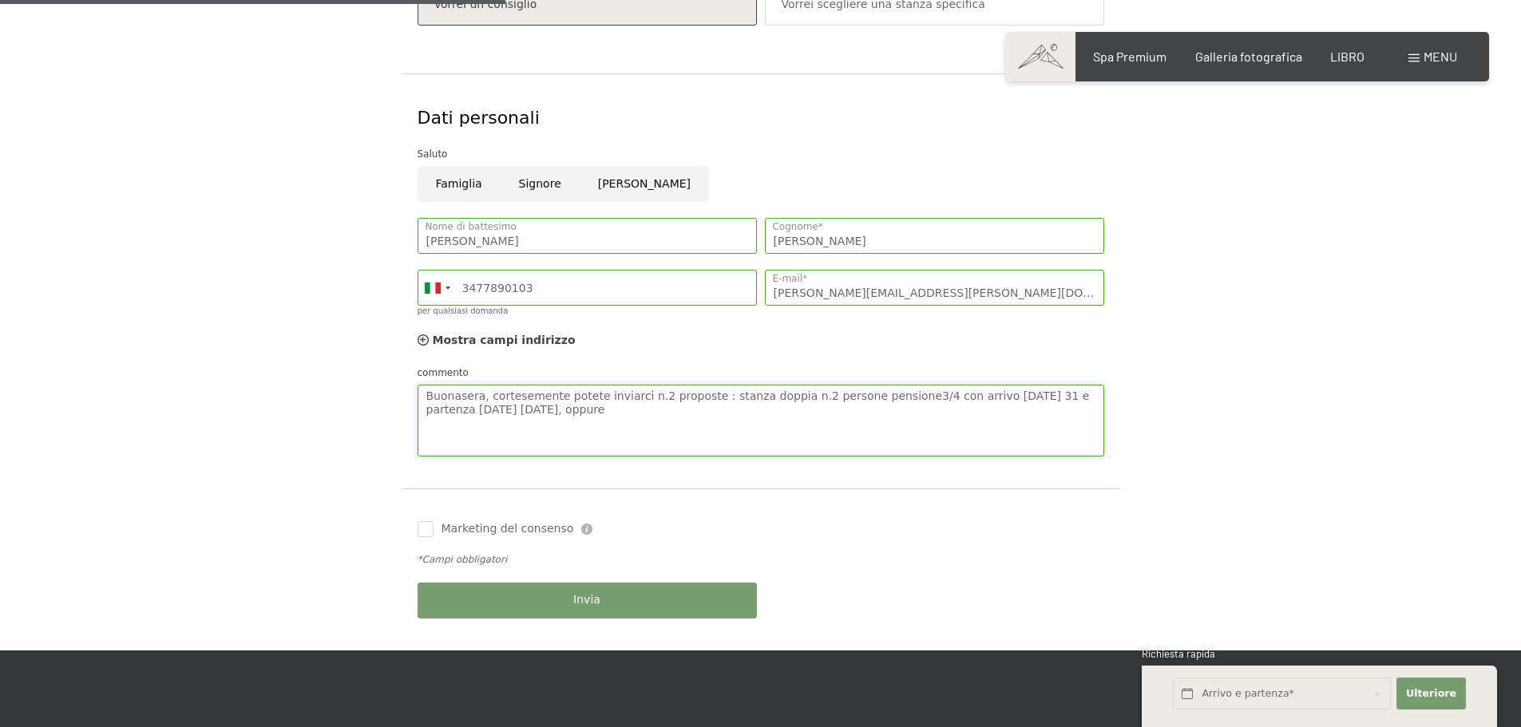
click at [575, 411] on textarea "Buonasera, cortesemente potete inviarci n.2 proposte : stanza doppia n.2 person…" at bounding box center [761, 421] width 687 height 72
type textarea "Buonasera, cortesemente potete inviarci n.2 proposte : stanza doppia n.2 person…"
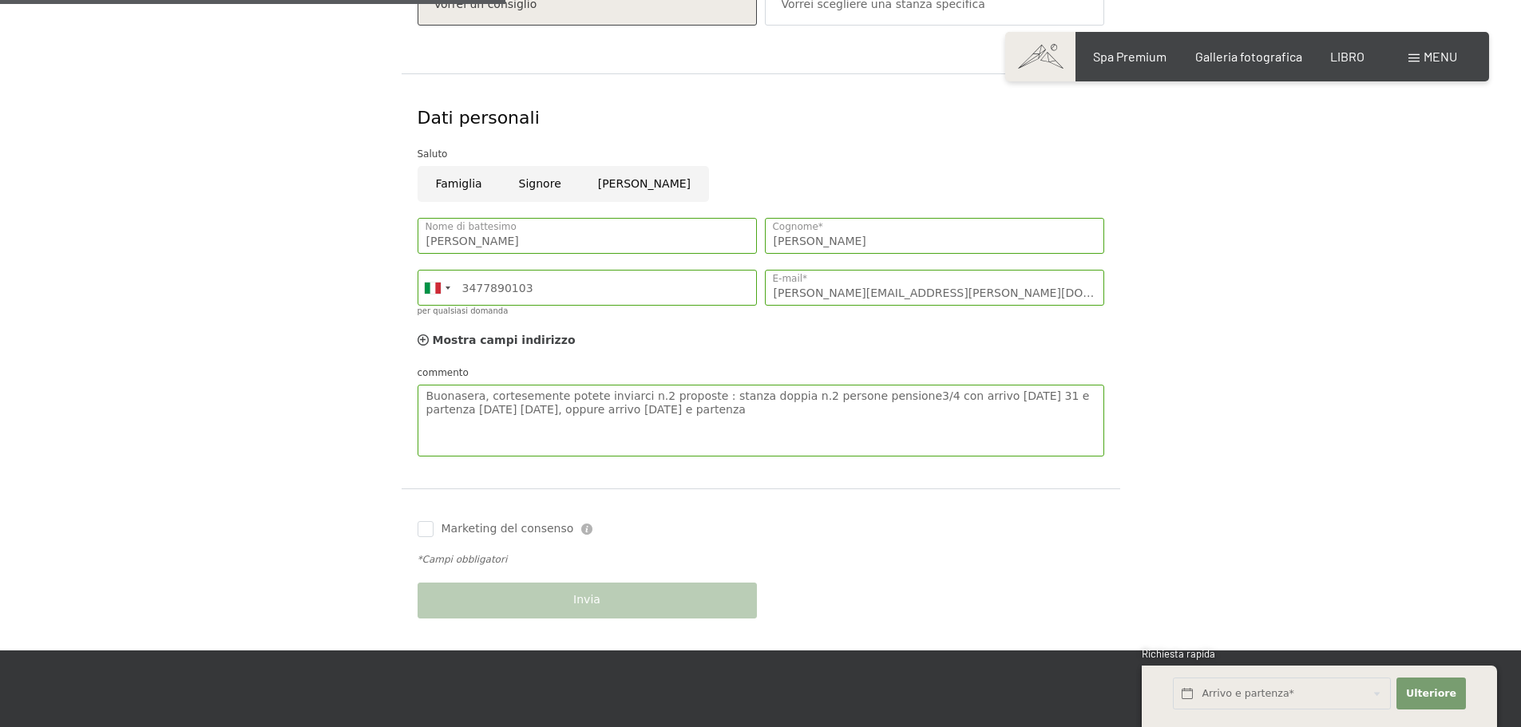
click at [601, 410] on label "Consenso al marketing*" at bounding box center [671, 410] width 142 height 16
click at [600, 410] on input "Consenso al marketing*" at bounding box center [592, 410] width 16 height 16
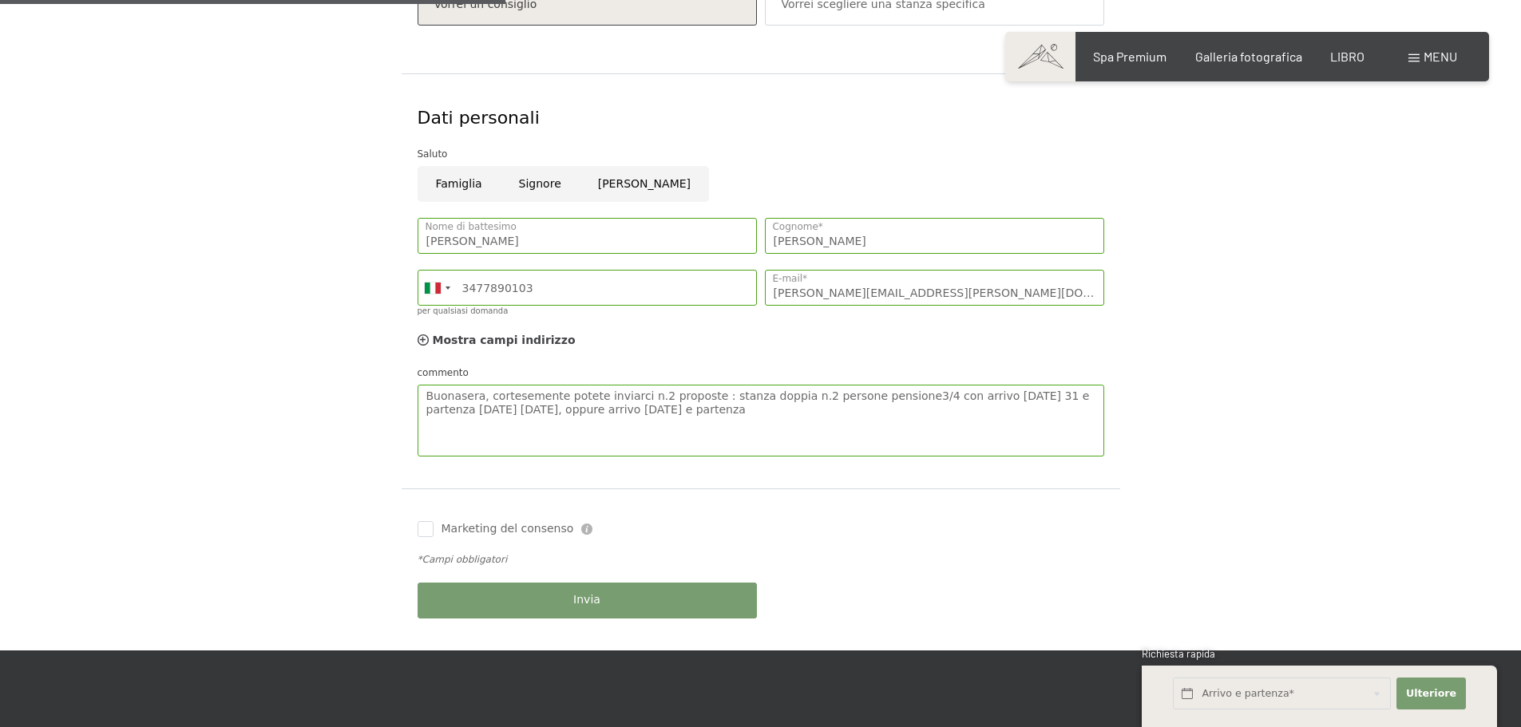
click at [601, 410] on label "Consenso al marketing*" at bounding box center [671, 410] width 142 height 16
click at [600, 410] on input "Consenso al marketing*" at bounding box center [592, 410] width 16 height 16
click at [605, 413] on label "Consenso al marketing*" at bounding box center [671, 410] width 142 height 16
click at [600, 413] on input "Consenso al marketing*" at bounding box center [592, 410] width 16 height 16
click at [605, 413] on label "Consenso al marketing*" at bounding box center [671, 410] width 142 height 16
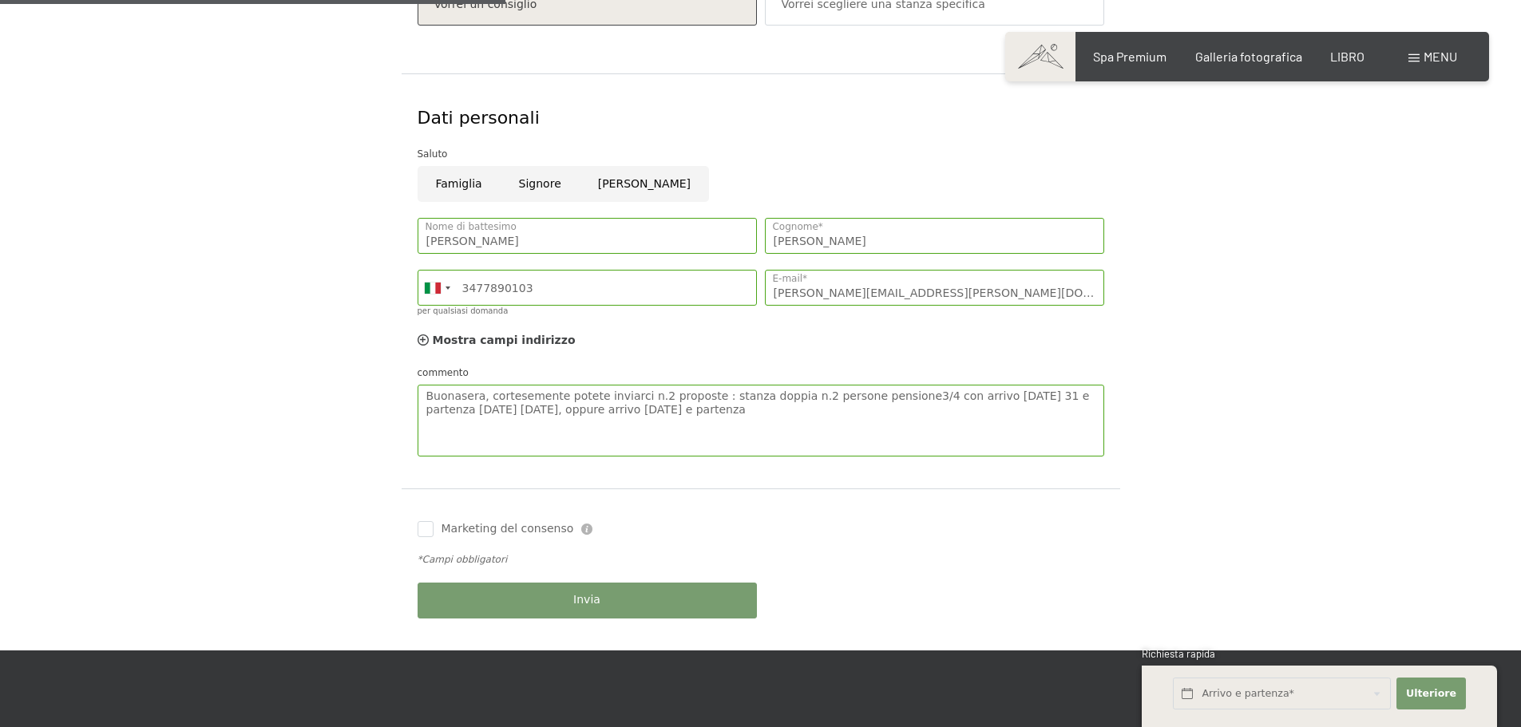
click at [600, 413] on input "Consenso al marketing*" at bounding box center [592, 410] width 16 height 16
checkbox input "false"
click at [597, 406] on textarea "Buonasera, cortesemente potete inviarci n.2 proposte : stanza doppia n.2 person…" at bounding box center [761, 421] width 687 height 72
type textarea "Buonasera, cortesemente potete inviarci n.2 proposte : stanza doppia n.2 person…"
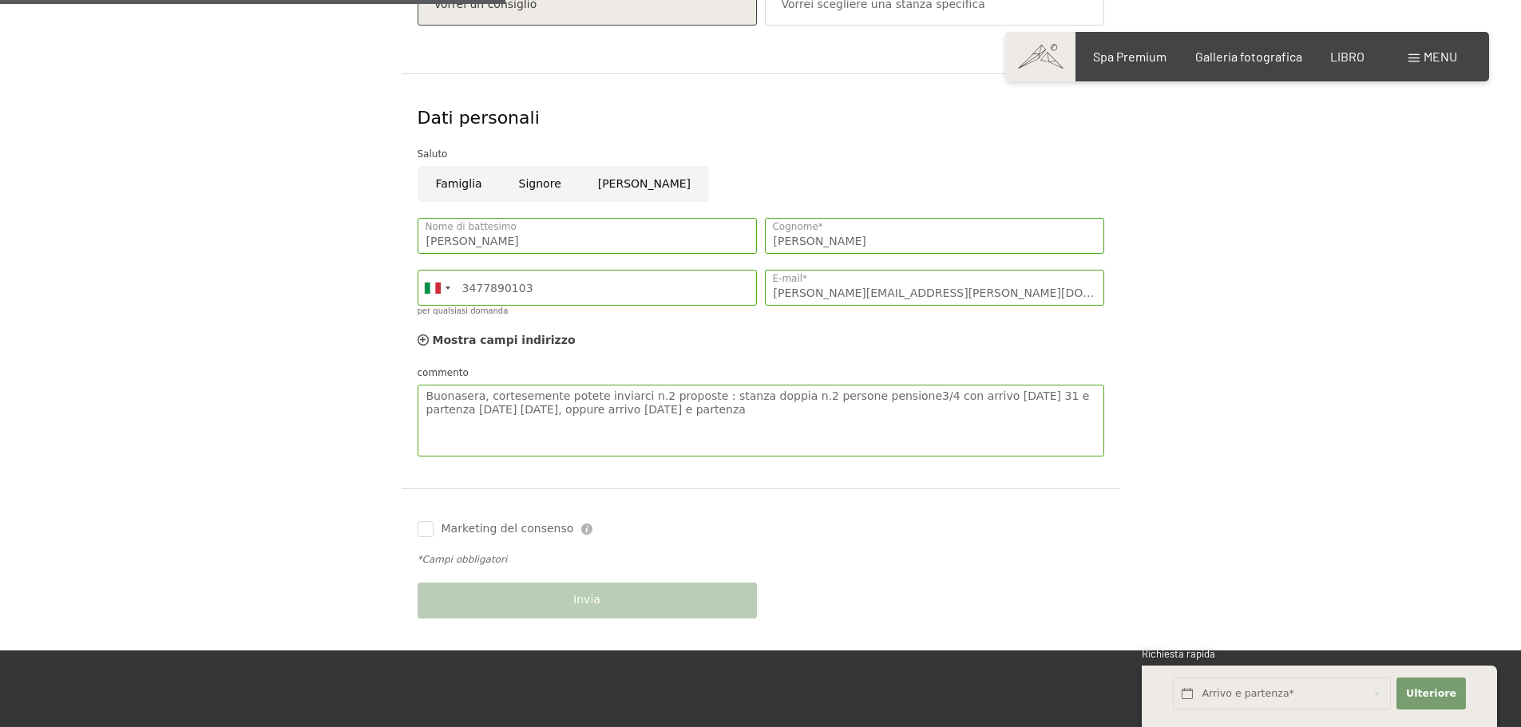
click at [712, 408] on font "Consenso al marketing*" at bounding box center [675, 409] width 134 height 13
click at [600, 408] on input "Consenso al marketing*" at bounding box center [592, 410] width 16 height 16
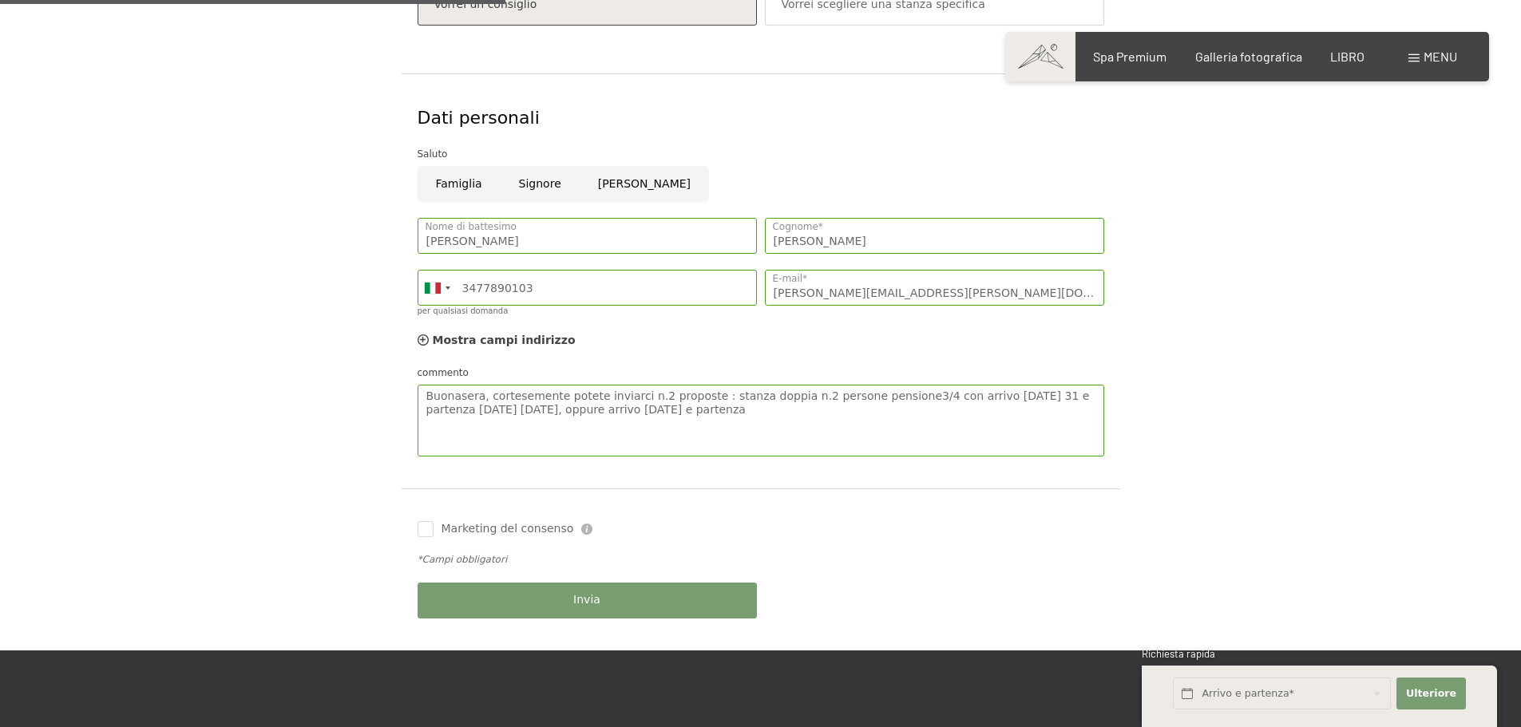
click at [715, 410] on font "Consenso al marketing*" at bounding box center [675, 409] width 134 height 13
click at [600, 410] on input "Consenso al marketing*" at bounding box center [592, 410] width 16 height 16
click at [715, 410] on font "Consenso al marketing*" at bounding box center [675, 409] width 134 height 13
click at [600, 410] on input "Consenso al marketing*" at bounding box center [592, 410] width 16 height 16
click at [717, 413] on font "Consenso al marketing*" at bounding box center [675, 409] width 134 height 13
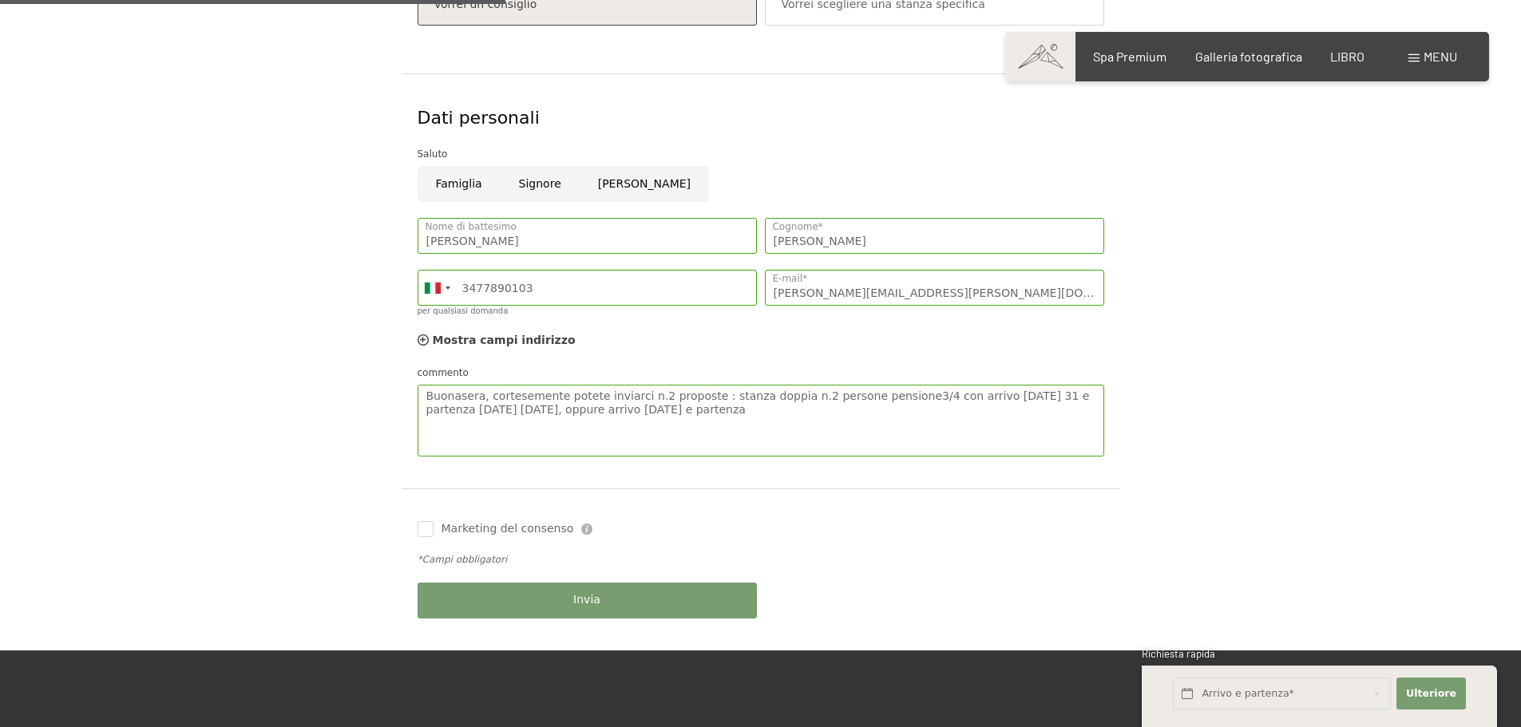
click at [600, 413] on input "Consenso al marketing*" at bounding box center [592, 410] width 16 height 16
click at [661, 409] on font "Consenso al marketing*" at bounding box center [675, 409] width 134 height 13
click at [600, 409] on input "Consenso al marketing*" at bounding box center [592, 410] width 16 height 16
checkbox input "false"
click at [727, 434] on textarea "Buonasera, cortesemente potete inviarci n.2 proposte : stanza doppia n.2 person…" at bounding box center [761, 421] width 687 height 72
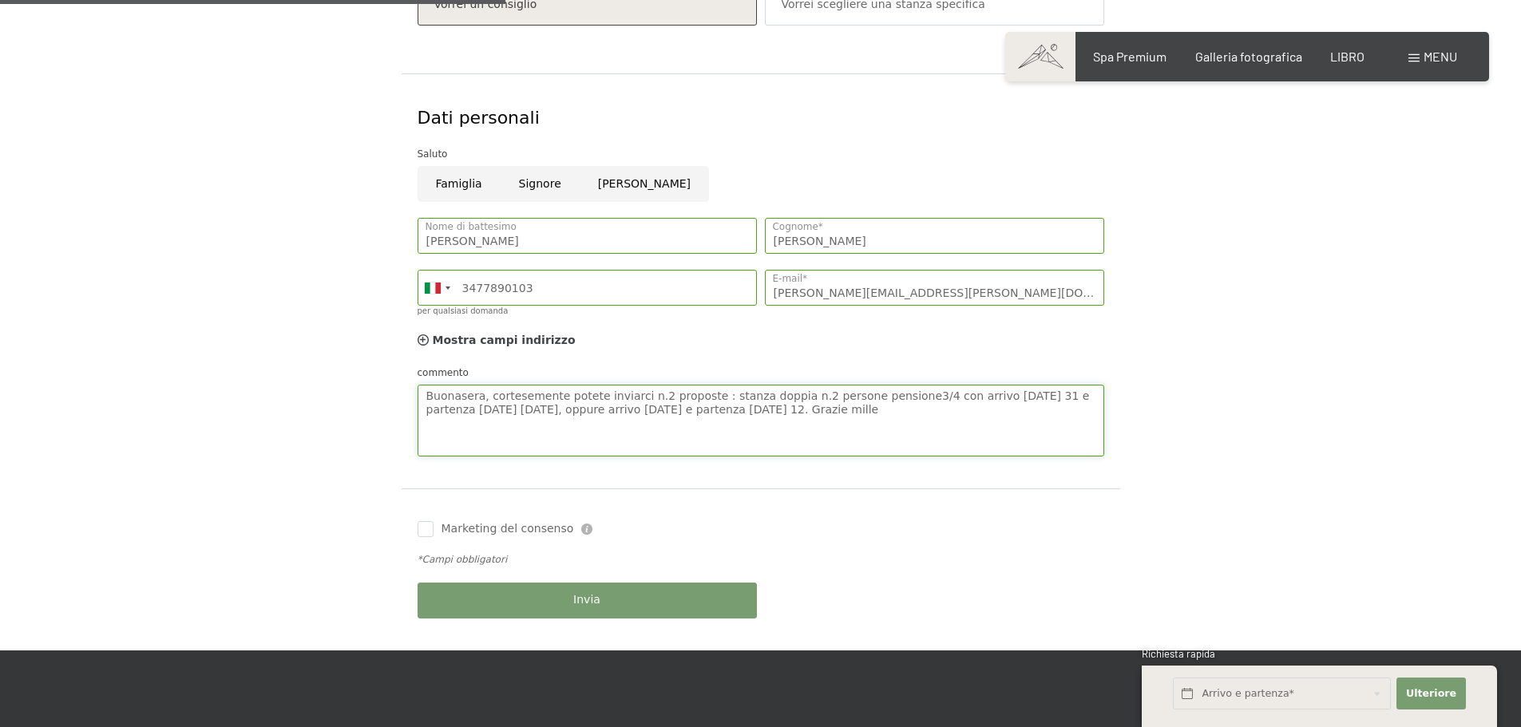
type textarea "Buonasera, cortesemente potete inviarci n.2 proposte : stanza doppia n.2 person…"
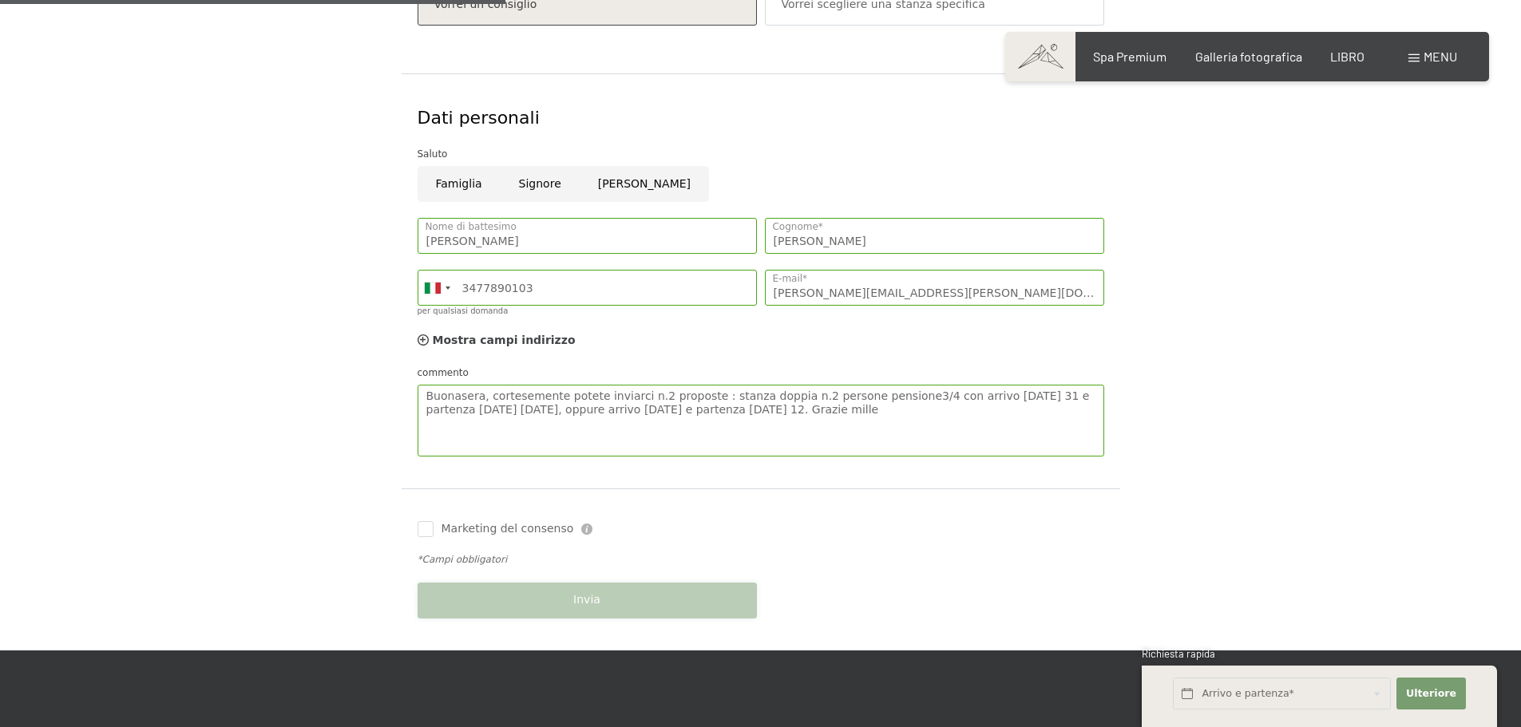
click at [561, 602] on div "Invia" at bounding box center [587, 601] width 347 height 52
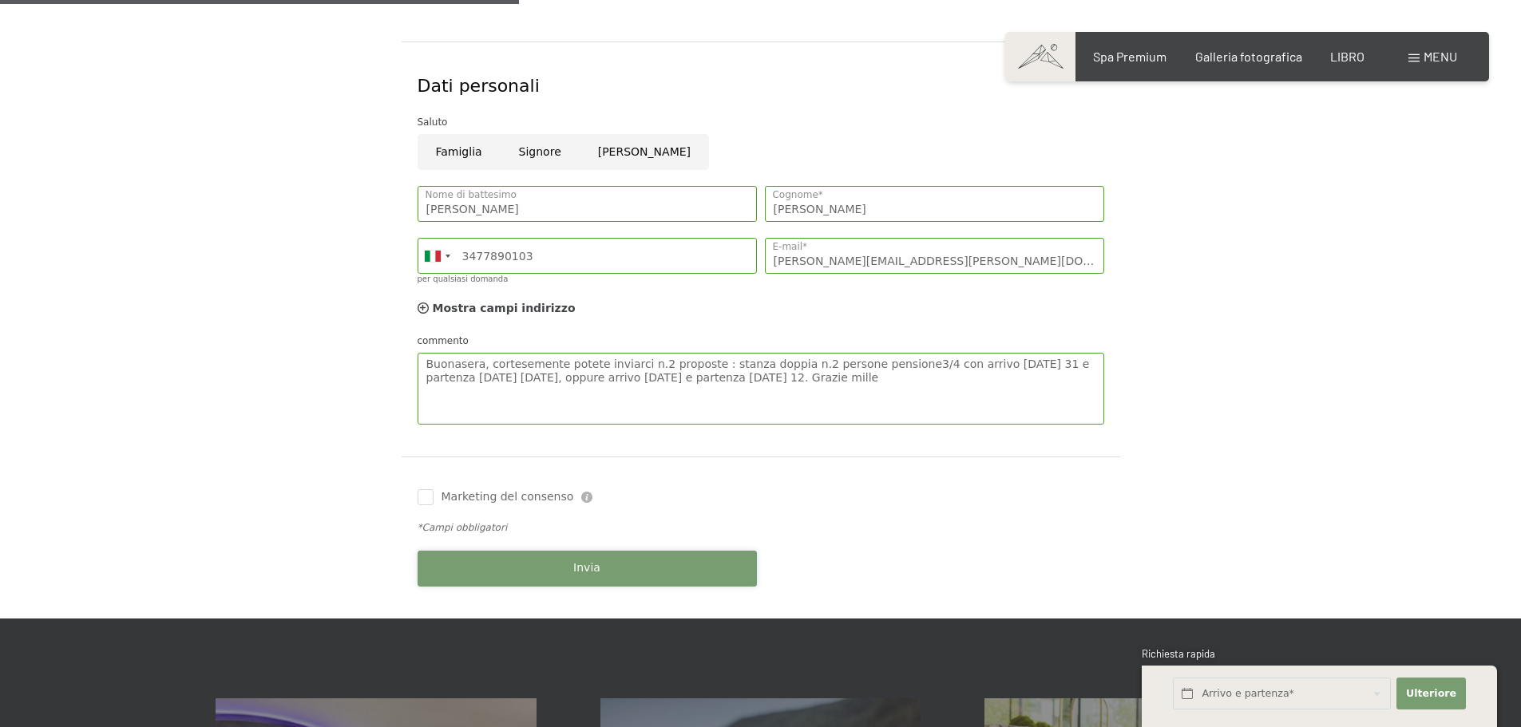
scroll to position [541, 0]
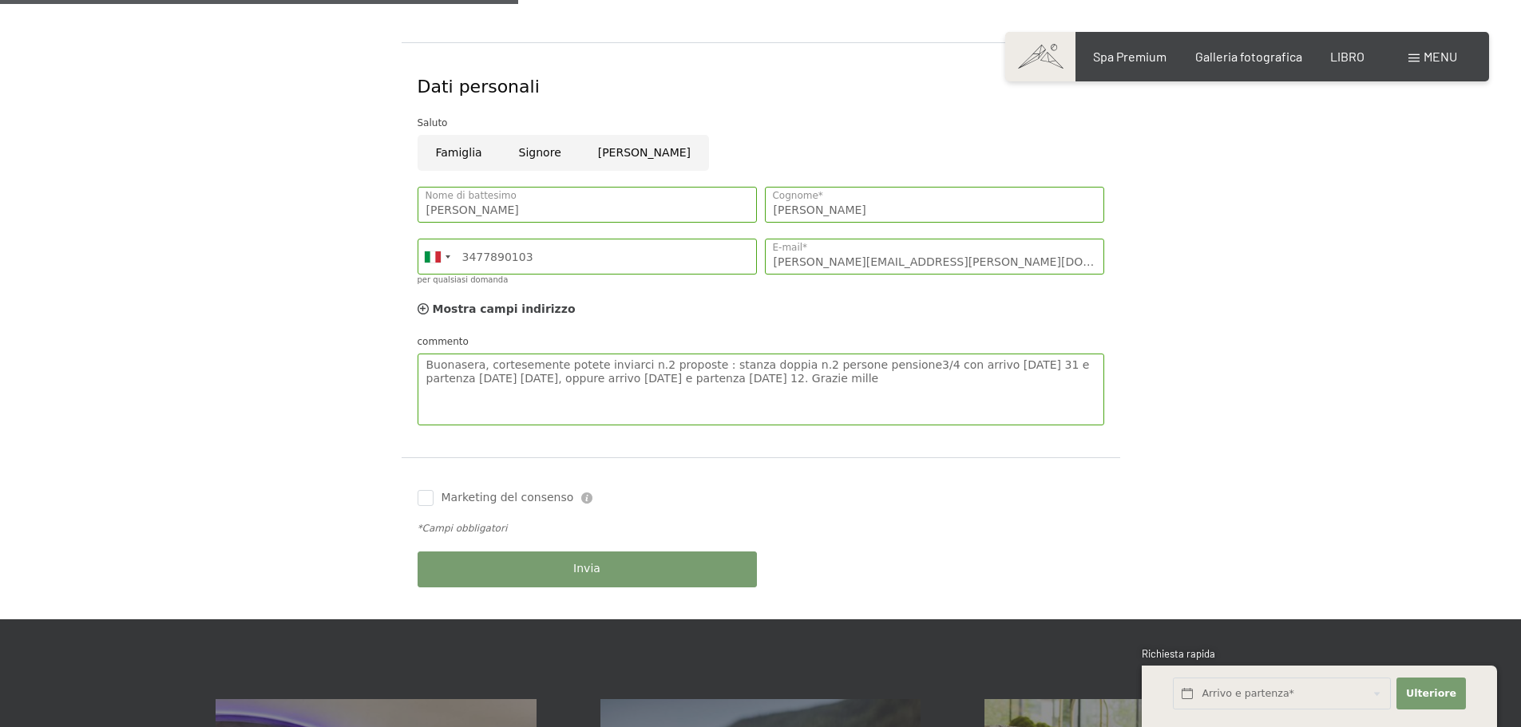
click at [434, 497] on label "Marketing del consenso" at bounding box center [504, 498] width 141 height 16
click at [434, 497] on input "Marketing del consenso" at bounding box center [426, 498] width 16 height 16
click at [426, 498] on input "Marketing del consenso" at bounding box center [426, 498] width 16 height 16
checkbox input "true"
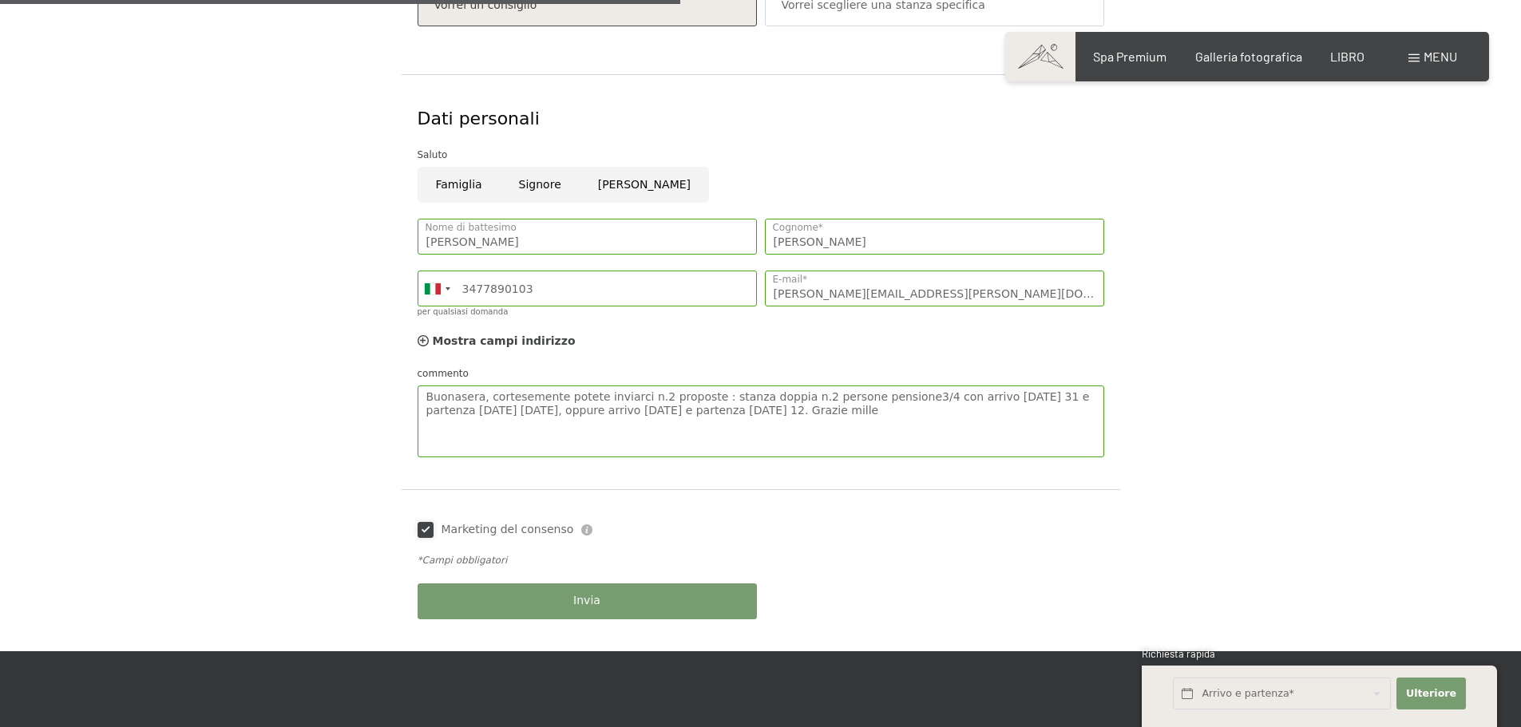
scroll to position [724, 0]
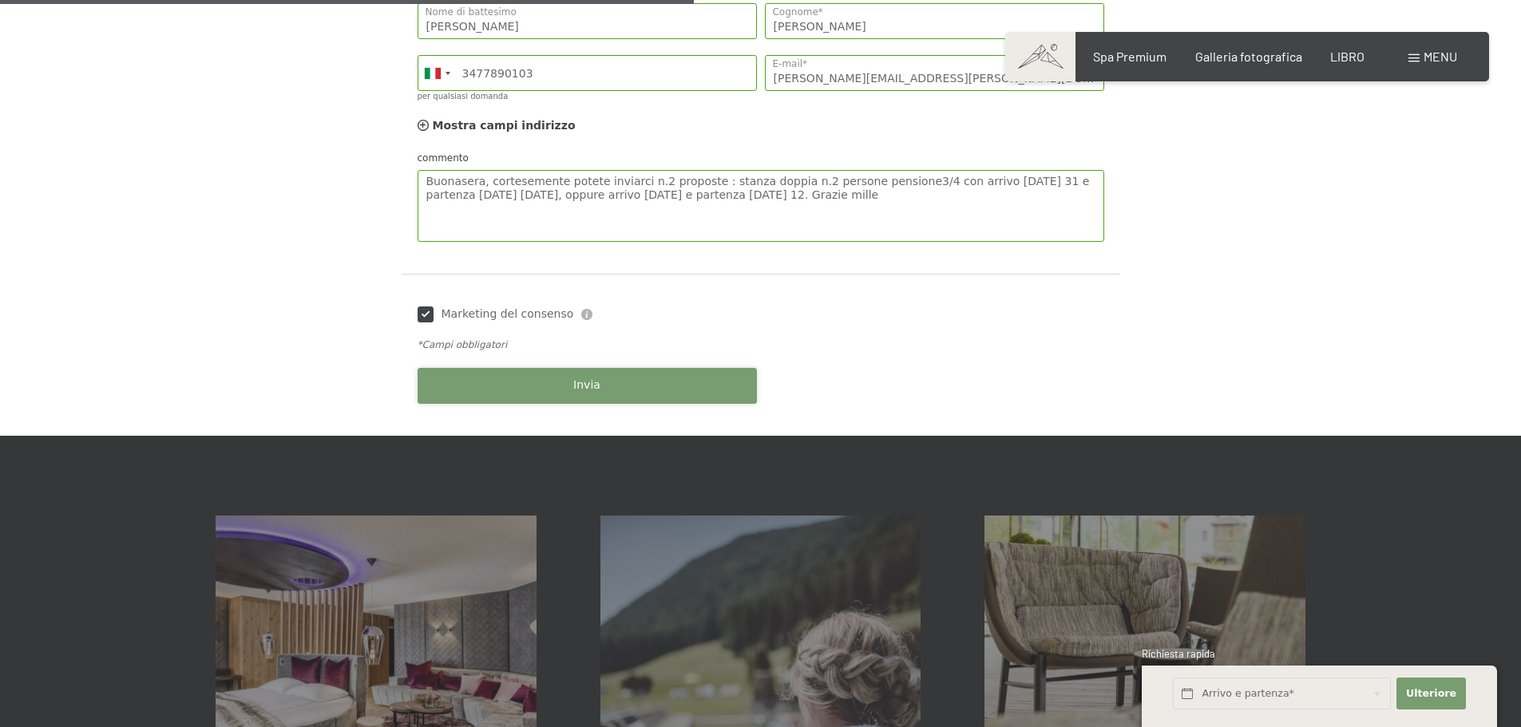
click at [605, 383] on button "Invia" at bounding box center [587, 386] width 339 height 36
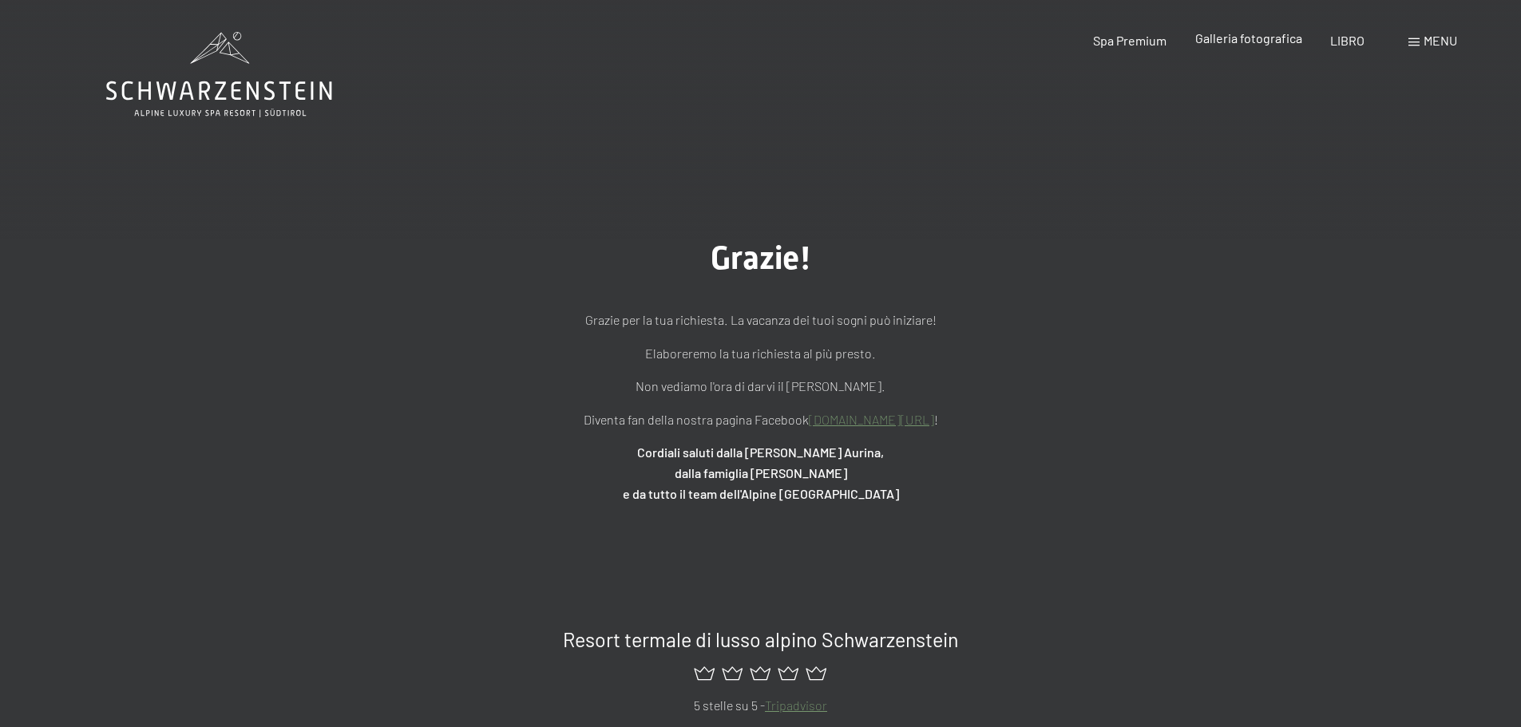
click at [1228, 46] on div "Galleria fotografica" at bounding box center [1248, 39] width 107 height 18
click at [1228, 41] on font "Galleria fotografica" at bounding box center [1248, 37] width 107 height 15
